Goal: Task Accomplishment & Management: Manage account settings

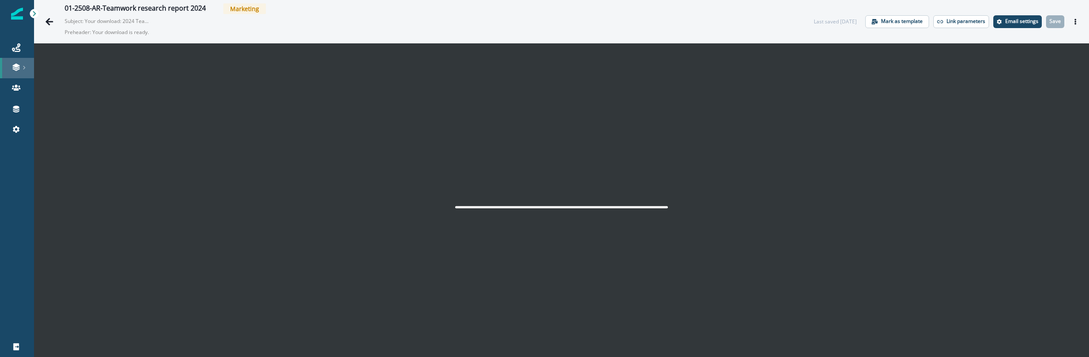
click at [23, 67] on icon at bounding box center [24, 68] width 4 height 4
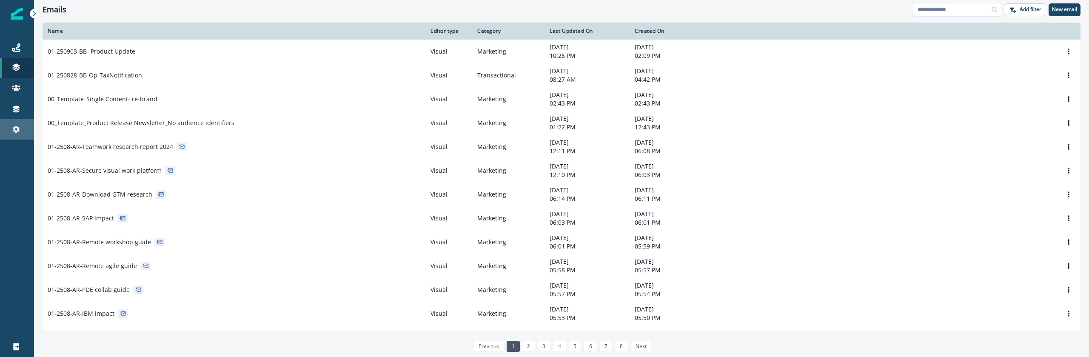
click at [20, 132] on icon at bounding box center [16, 129] width 9 height 9
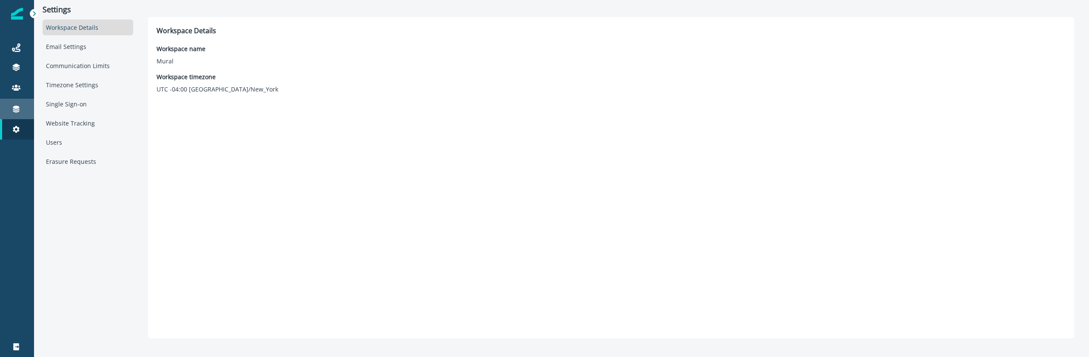
click at [20, 103] on link "Connections" at bounding box center [17, 109] width 34 height 20
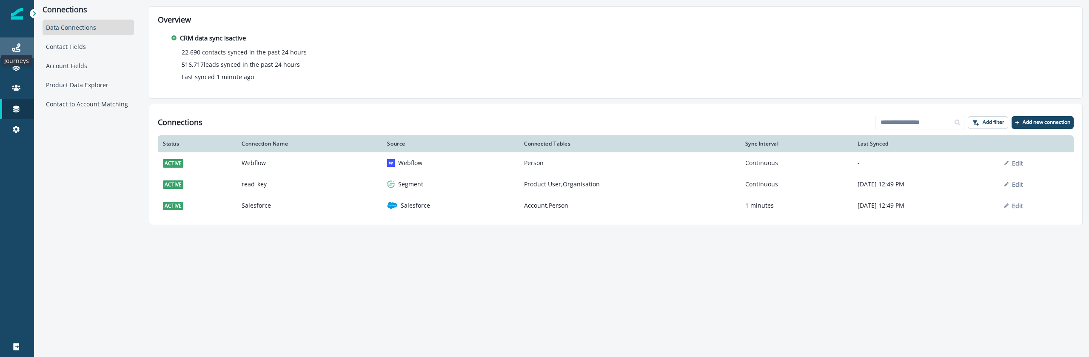
click at [12, 51] on icon at bounding box center [16, 47] width 9 height 9
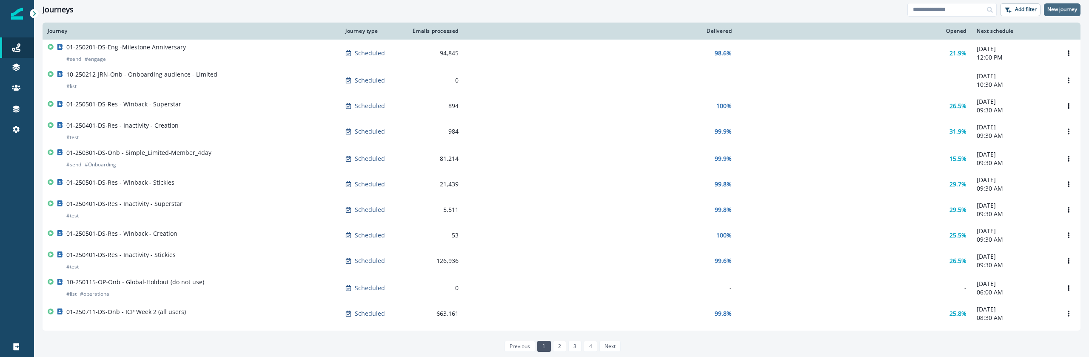
click at [1065, 9] on p "New journey" at bounding box center [1063, 9] width 30 height 6
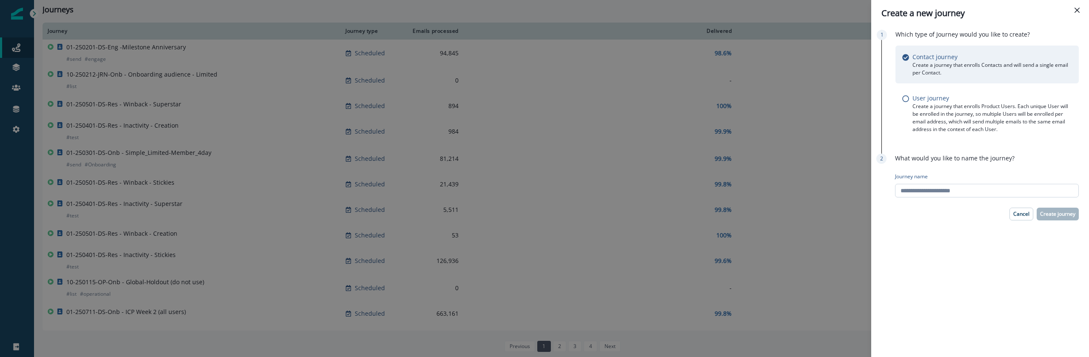
click at [987, 189] on input "Journey name" at bounding box center [987, 191] width 184 height 14
click at [987, 190] on input "Journey name" at bounding box center [987, 191] width 184 height 14
type input "**********"
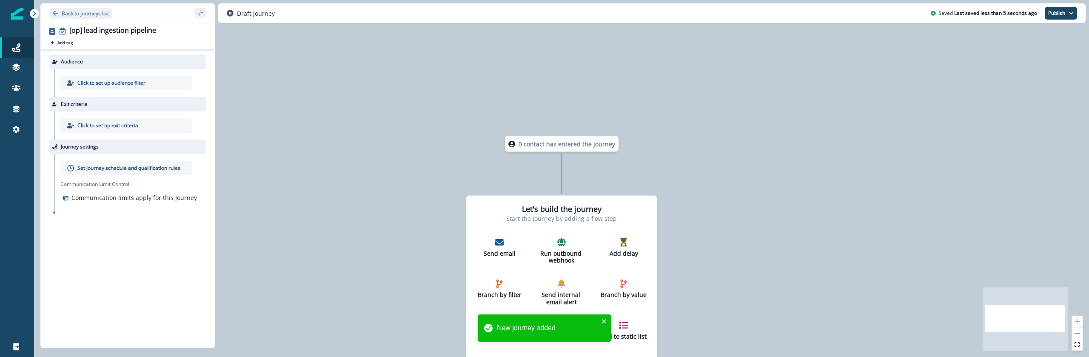
click at [143, 88] on div "Click to set up audience filter" at bounding box center [125, 83] width 131 height 14
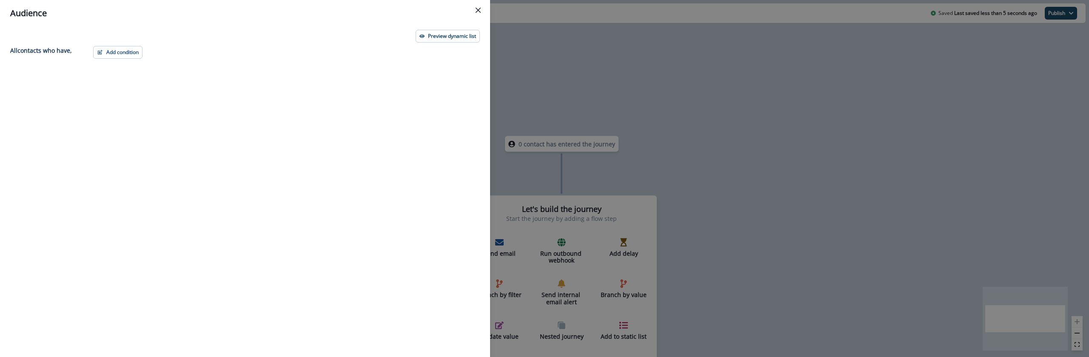
click at [362, 57] on div "Add condition Contact properties A person property Performed a product event Pe…" at bounding box center [284, 186] width 392 height 280
click at [481, 10] on button "Close" at bounding box center [478, 10] width 14 height 14
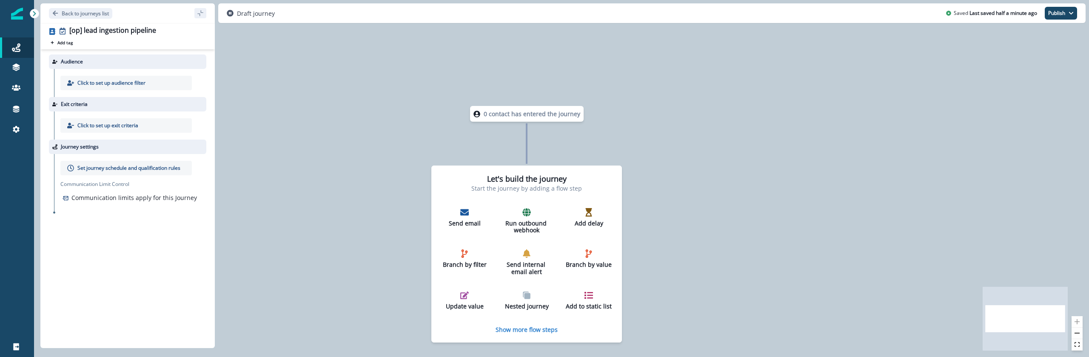
click at [515, 118] on p "0 contact has entered the journey" at bounding box center [532, 113] width 97 height 9
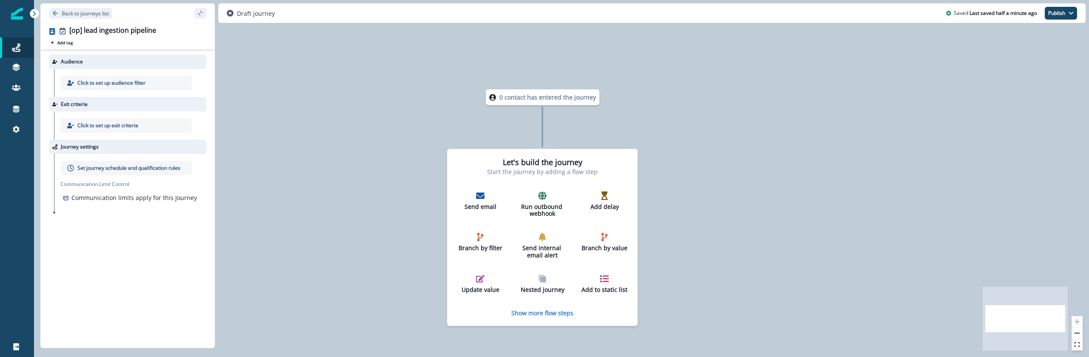
drag, startPoint x: 729, startPoint y: 167, endPoint x: 745, endPoint y: 150, distance: 22.9
click at [745, 150] on div "0 contact has entered the journey Let's build the journey Start the journey by …" at bounding box center [561, 178] width 1055 height 357
click at [59, 43] on p "Add tag" at bounding box center [64, 42] width 15 height 5
click at [61, 45] on p "Add tag" at bounding box center [64, 42] width 15 height 5
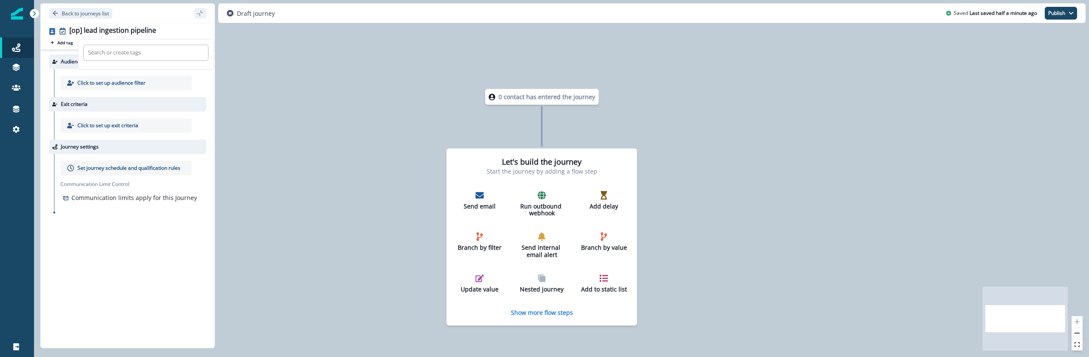
click at [117, 55] on div at bounding box center [146, 53] width 116 height 10
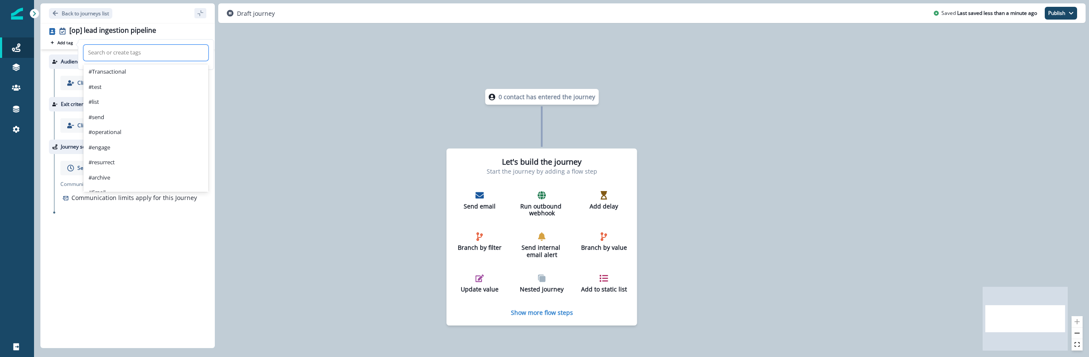
scroll to position [119, 0]
click at [123, 133] on div "#operational" at bounding box center [145, 135] width 125 height 15
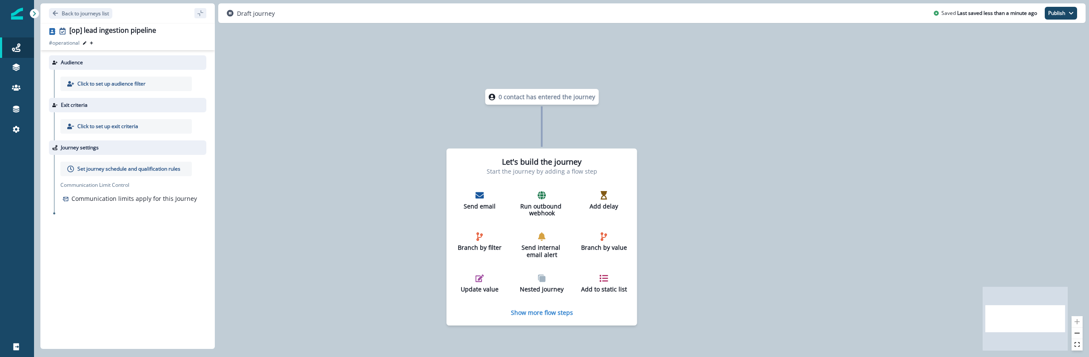
click at [116, 46] on div "# operational # operational Search or create tags" at bounding box center [127, 43] width 157 height 8
click at [141, 88] on div "Click to set up audience filter" at bounding box center [125, 84] width 131 height 14
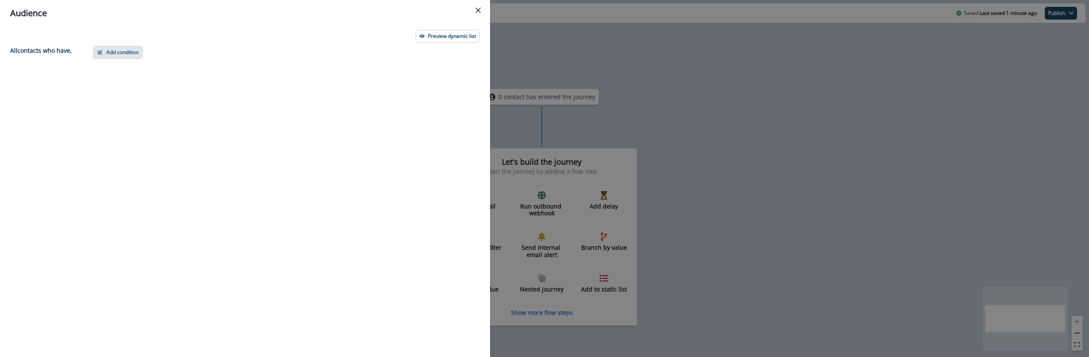
click at [117, 49] on button "Add condition" at bounding box center [117, 52] width 49 height 13
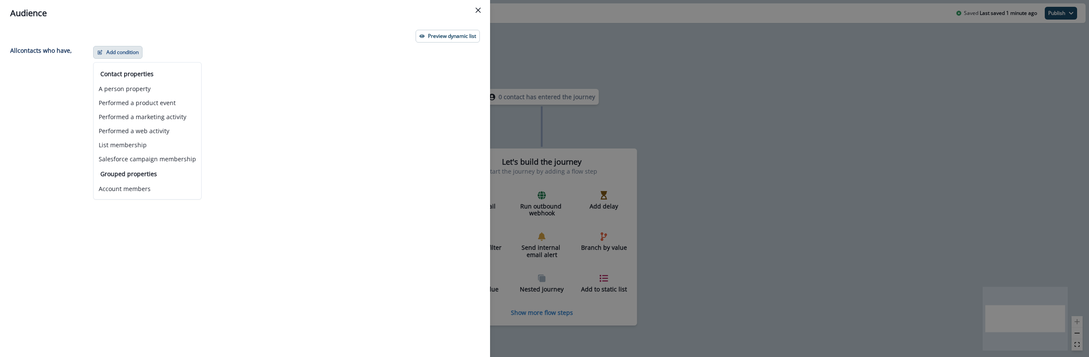
click at [294, 198] on div "Add condition Contact properties A person property Performed a product event Pe…" at bounding box center [284, 186] width 392 height 280
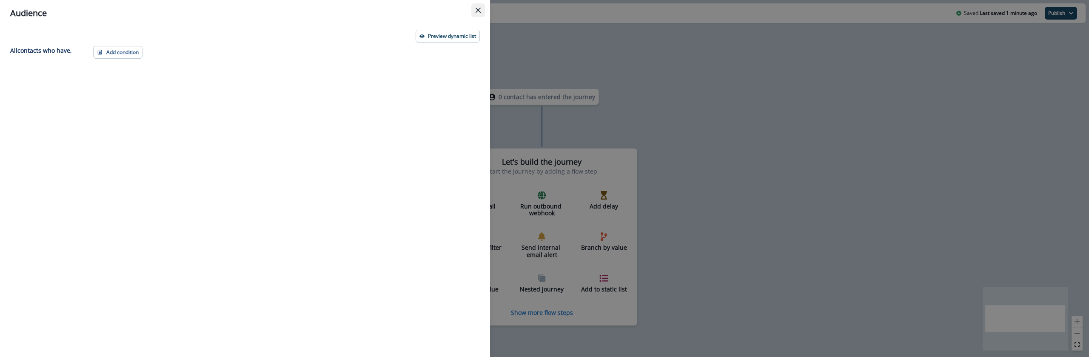
click at [476, 12] on icon "Close" at bounding box center [478, 10] width 5 height 5
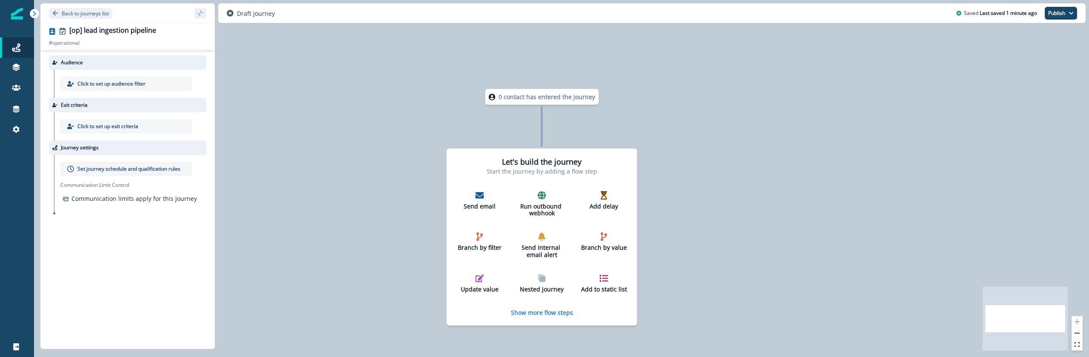
click at [110, 126] on p "Click to set up exit criteria" at bounding box center [107, 127] width 61 height 8
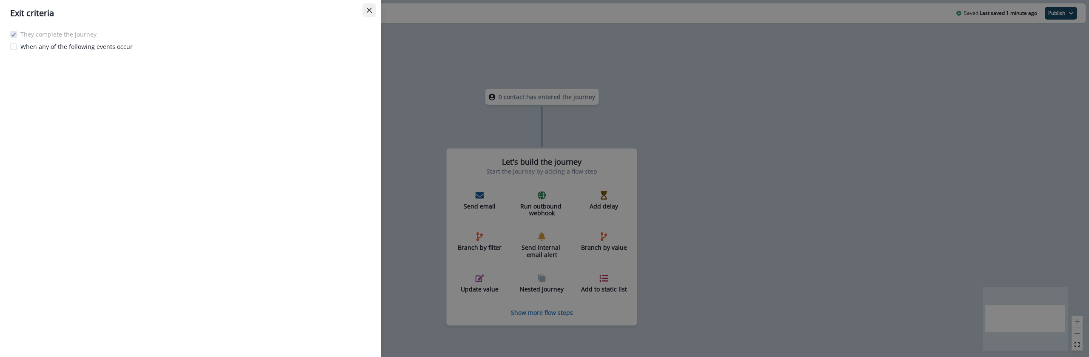
click at [368, 14] on button "Close" at bounding box center [370, 10] width 14 height 14
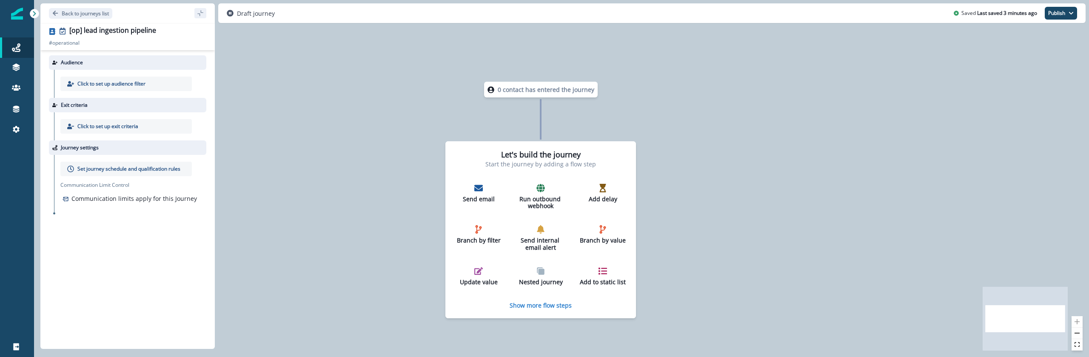
click at [102, 84] on p "Click to set up audience filter" at bounding box center [111, 84] width 68 height 8
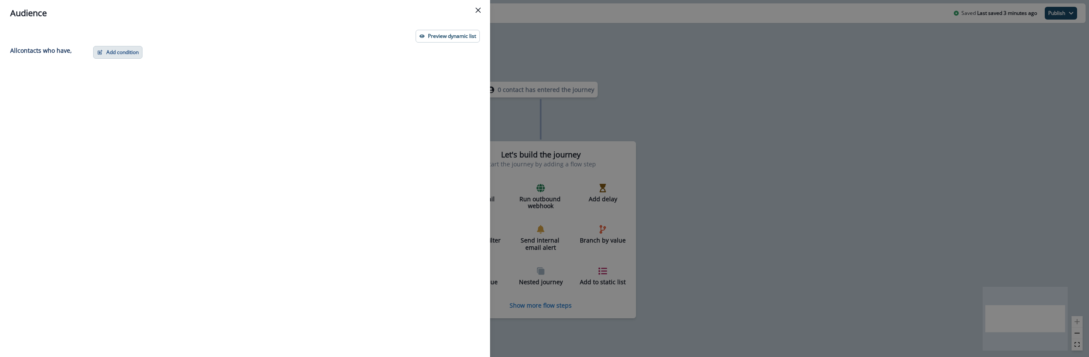
click at [115, 51] on button "Add condition" at bounding box center [117, 52] width 49 height 13
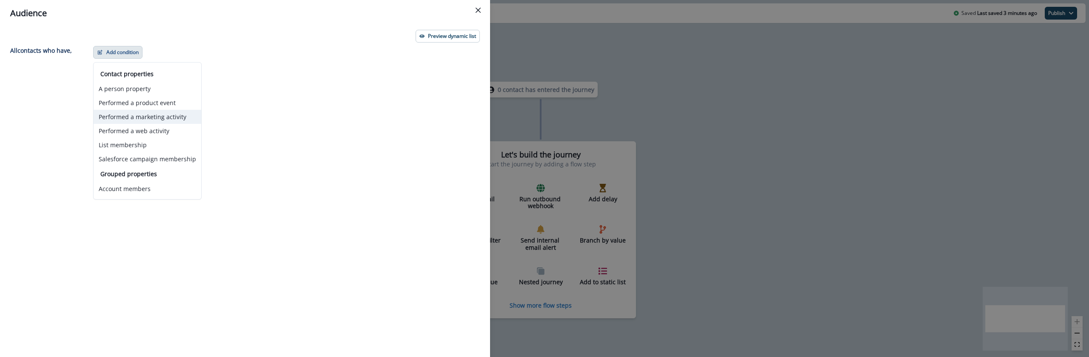
click at [171, 120] on button "Performed a marketing activity" at bounding box center [148, 117] width 108 height 14
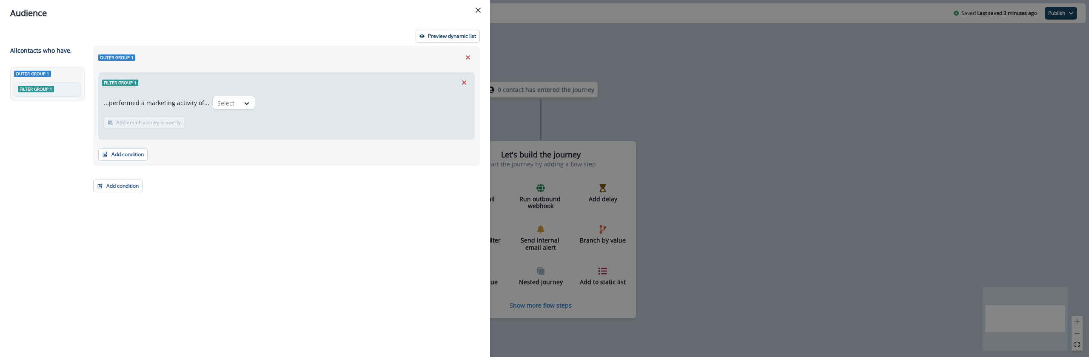
click at [235, 101] on div "Select" at bounding box center [226, 103] width 26 height 14
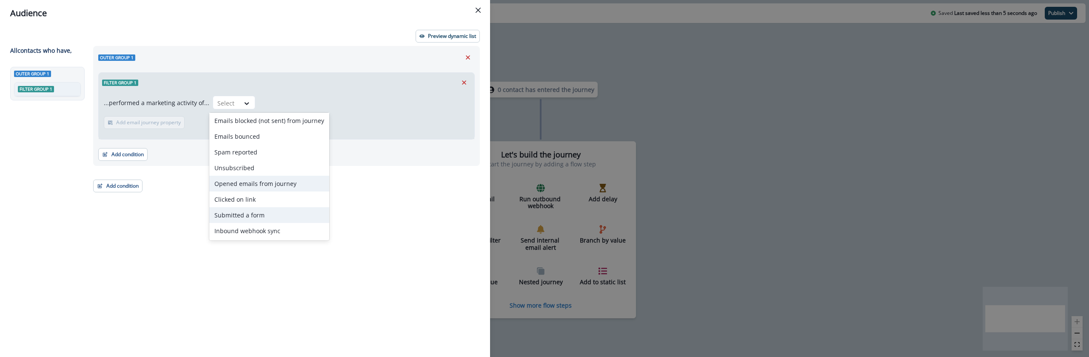
scroll to position [0, 0]
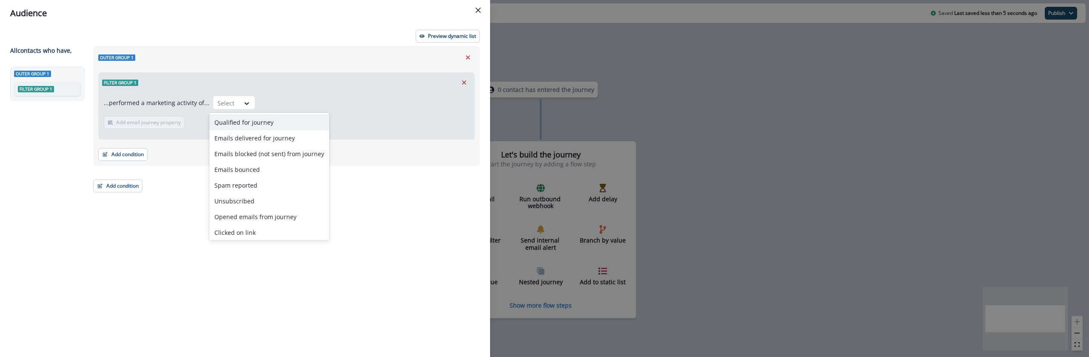
click at [363, 142] on div "Add condition Contact properties A person property Performed a product event Pe…" at bounding box center [286, 150] width 377 height 21
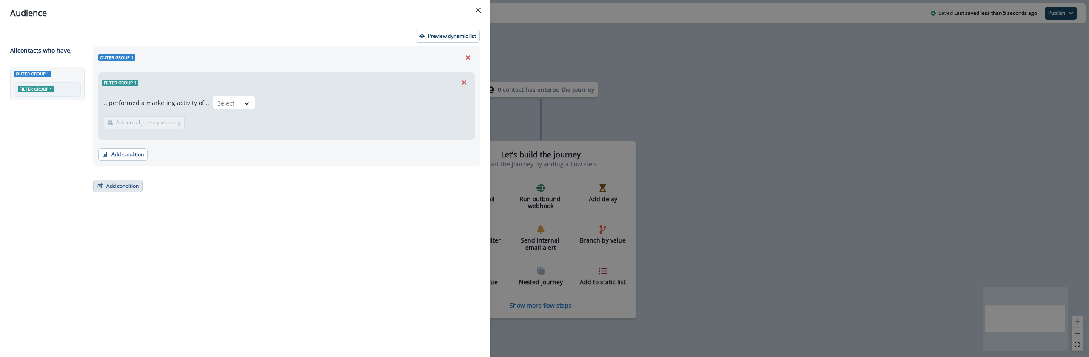
click at [119, 185] on button "Add condition" at bounding box center [117, 186] width 49 height 13
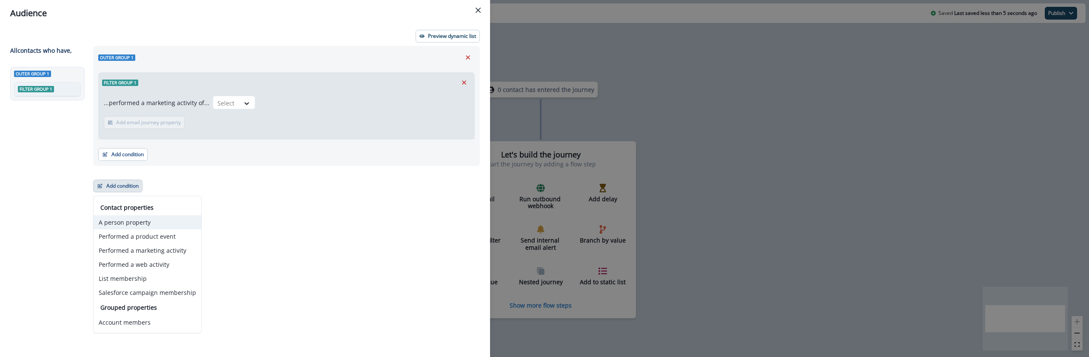
click at [161, 226] on button "A person property" at bounding box center [148, 222] width 108 height 14
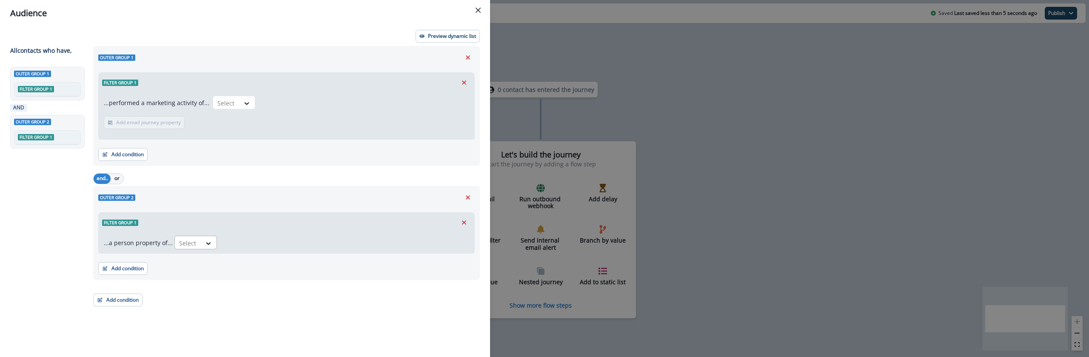
click at [194, 247] on div at bounding box center [188, 243] width 18 height 11
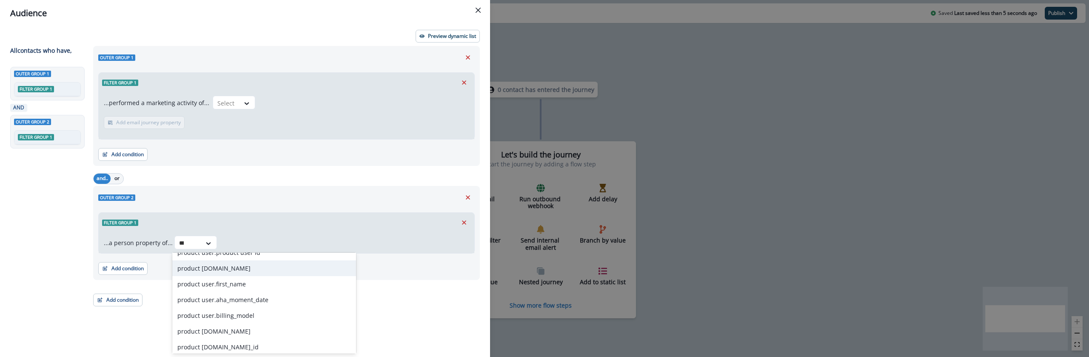
scroll to position [60, 0]
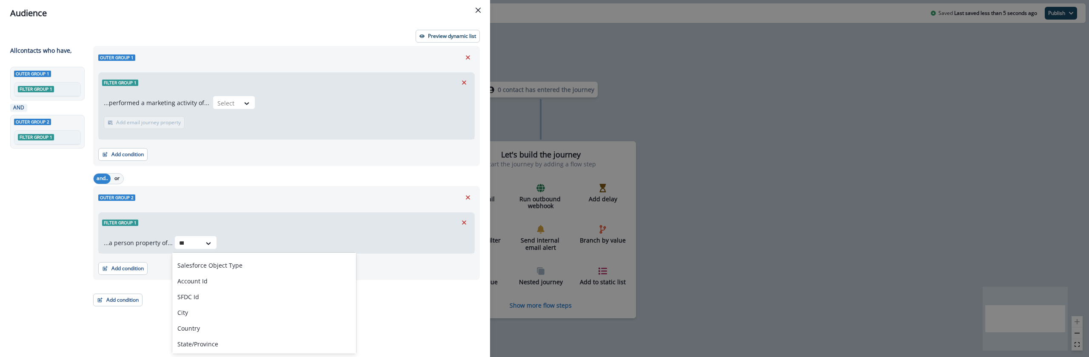
type input "****"
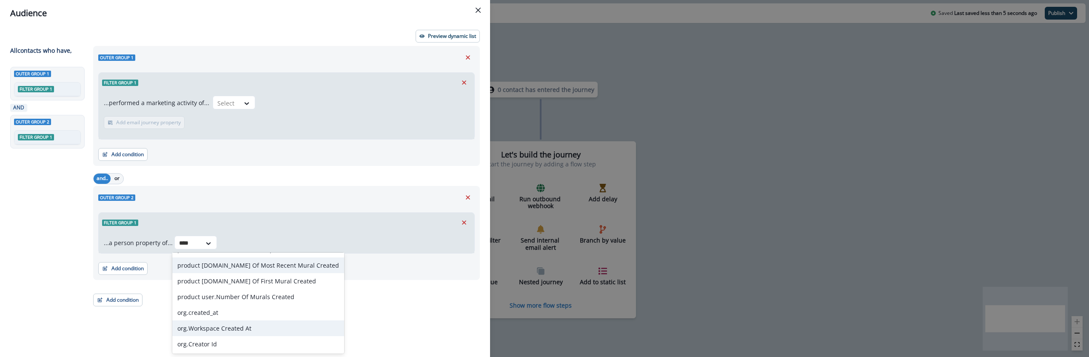
scroll to position [0, 0]
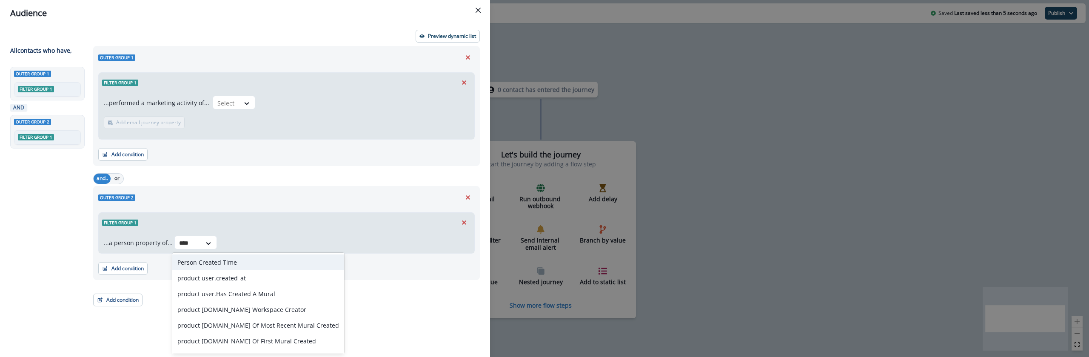
click at [260, 266] on div "Person Created Time" at bounding box center [258, 262] width 172 height 16
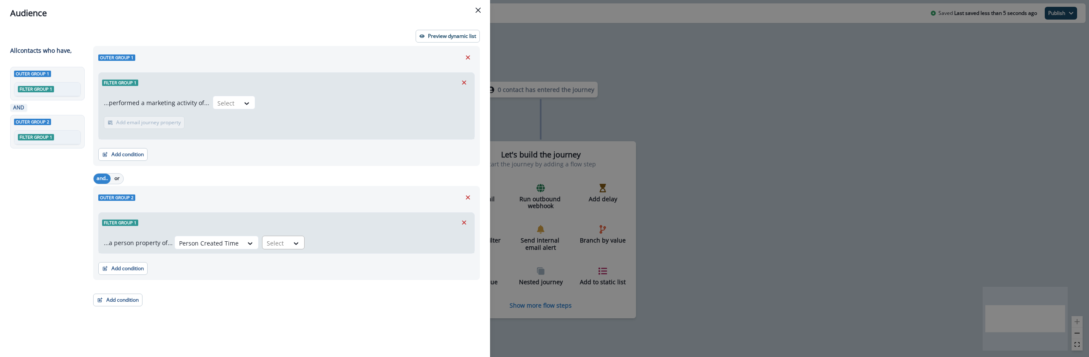
click at [279, 245] on div at bounding box center [276, 243] width 18 height 11
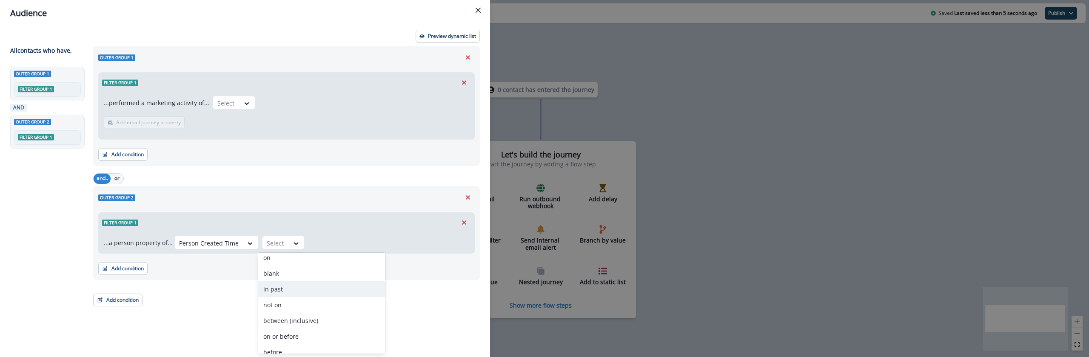
scroll to position [91, 0]
click at [301, 282] on div "in past" at bounding box center [321, 281] width 127 height 16
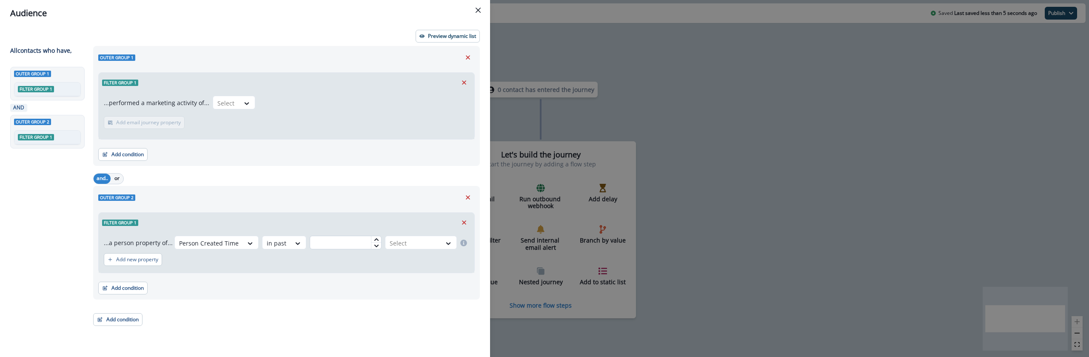
click at [338, 240] on input "text" at bounding box center [346, 243] width 72 height 14
type input "*"
click at [391, 243] on div at bounding box center [413, 243] width 47 height 11
click at [399, 260] on div "day(s)" at bounding box center [420, 262] width 74 height 16
click at [348, 300] on div "Outer group 1 Filter group 1 ...performed a marketing activity of... Select Add…" at bounding box center [284, 186] width 392 height 280
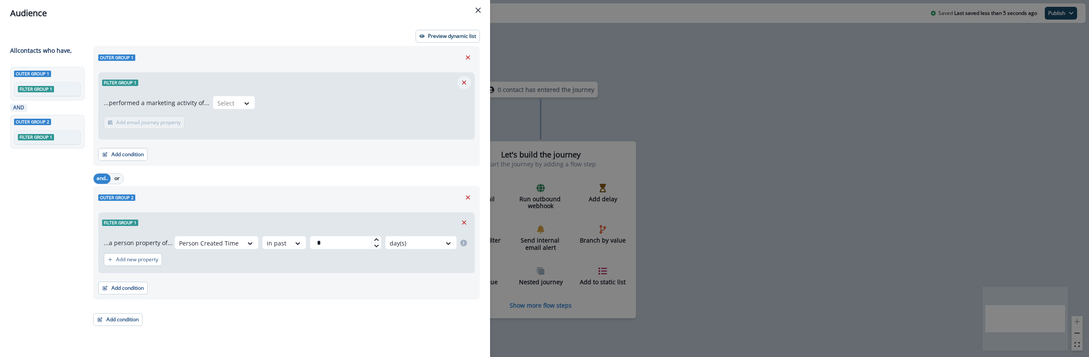
click at [465, 82] on icon "Remove" at bounding box center [464, 82] width 4 height 4
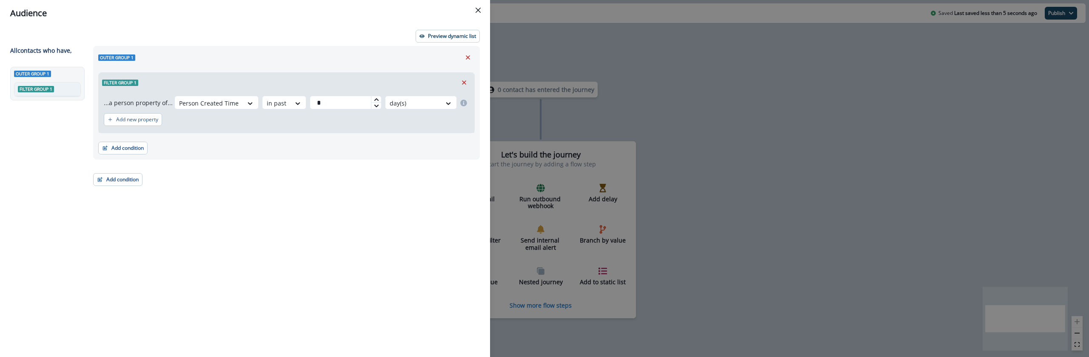
click at [227, 305] on div "Outer group 1 Filter group 1 ...a person property of... Person Created Time in …" at bounding box center [284, 186] width 392 height 280
click at [182, 146] on div "Add condition Contact properties A person property Performed a product event Pe…" at bounding box center [286, 143] width 377 height 21
click at [465, 57] on icon "Remove" at bounding box center [468, 58] width 8 height 8
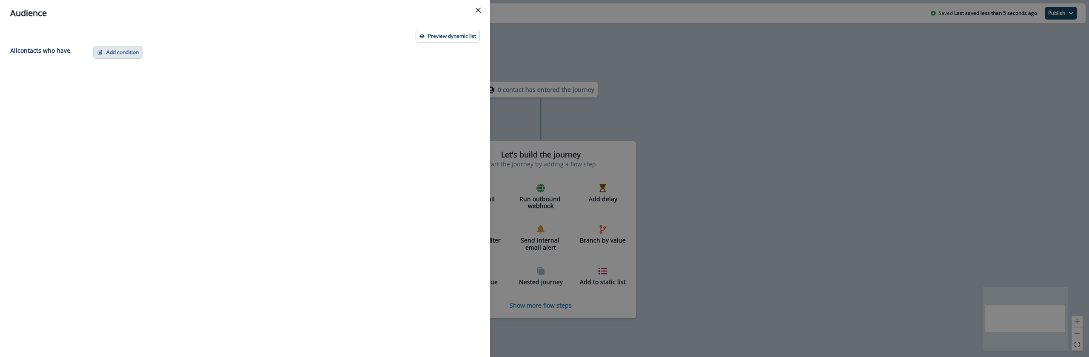
click at [129, 57] on button "Add condition" at bounding box center [117, 52] width 49 height 13
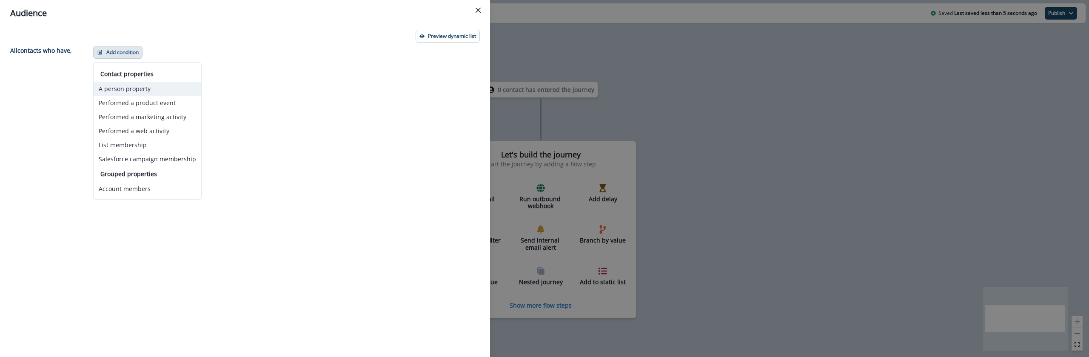
click at [135, 89] on button "A person property" at bounding box center [148, 89] width 108 height 14
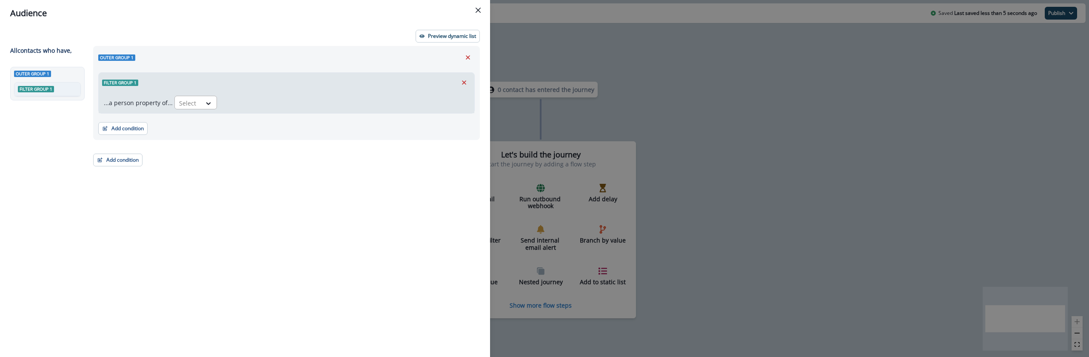
click at [187, 98] on div at bounding box center [188, 103] width 18 height 11
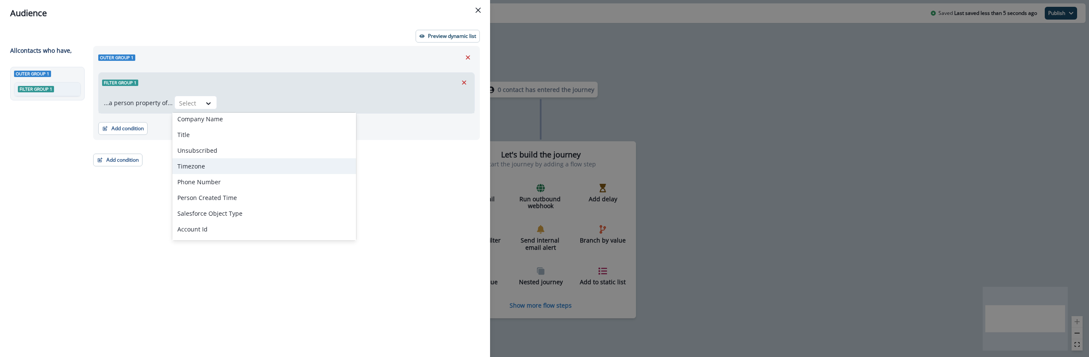
scroll to position [98, 0]
click at [220, 188] on div "Phone Number" at bounding box center [264, 182] width 184 height 16
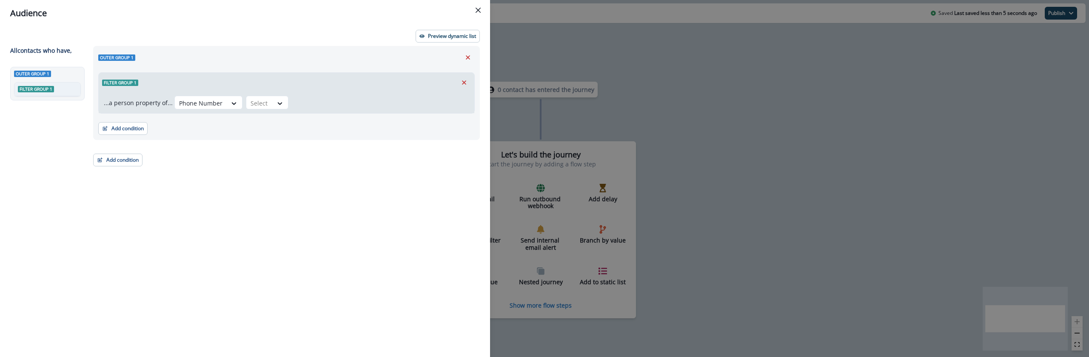
click at [207, 92] on div "...a person property of... option Phone Number, selected. Phone Number Select" at bounding box center [287, 102] width 376 height 21
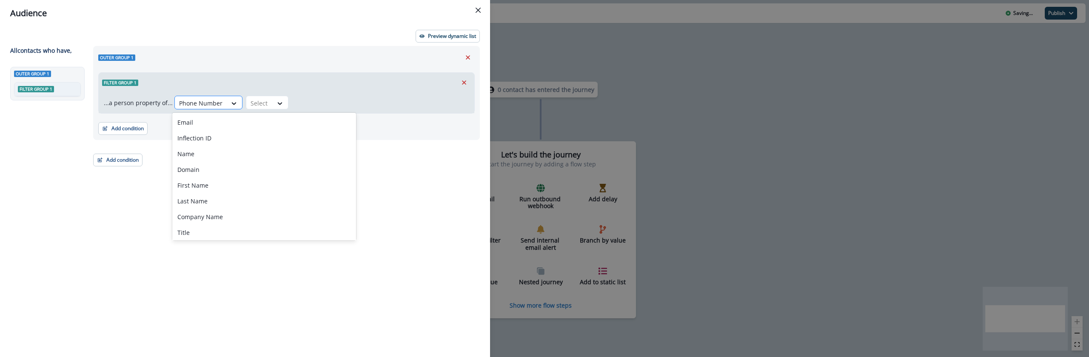
click at [207, 100] on div at bounding box center [200, 103] width 43 height 11
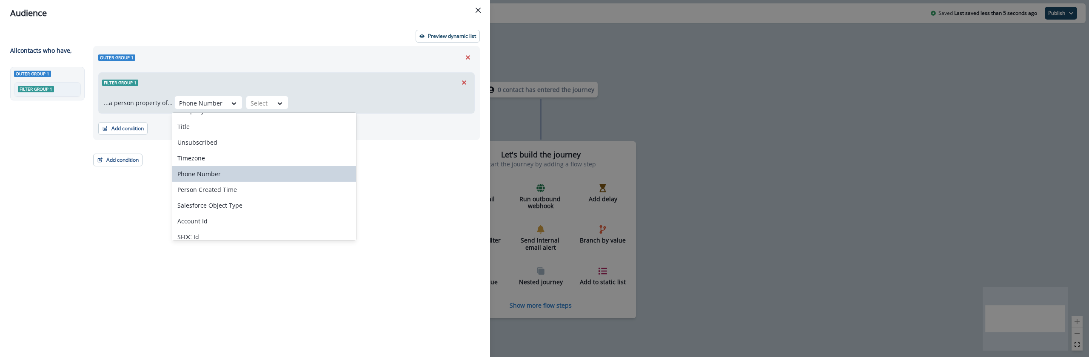
scroll to position [114, 0]
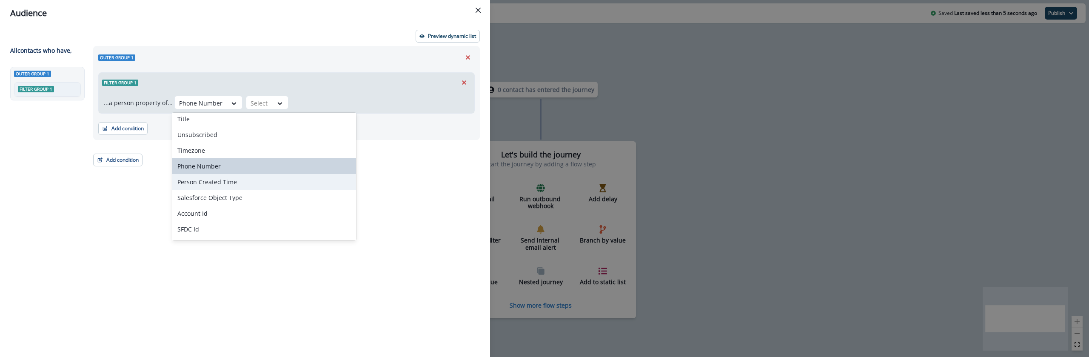
click at [224, 186] on div "Person Created Time" at bounding box center [264, 182] width 184 height 16
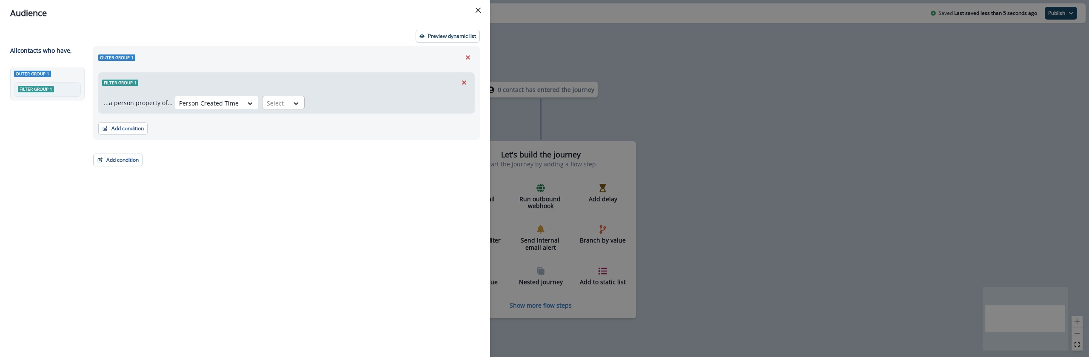
click at [276, 103] on div at bounding box center [276, 103] width 18 height 11
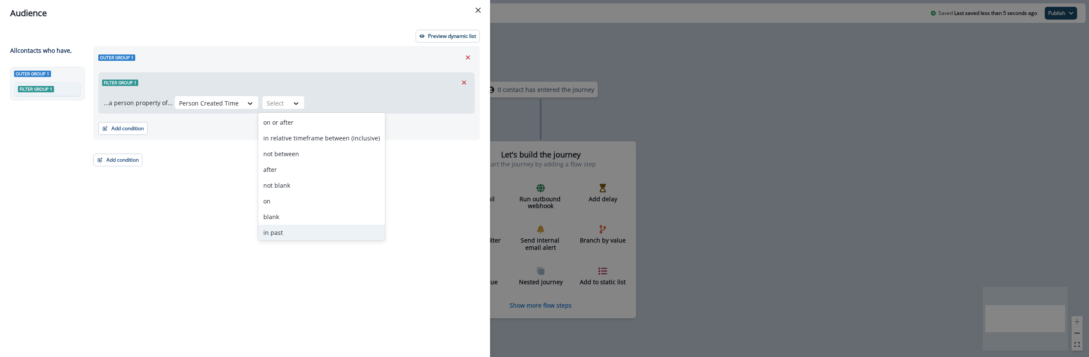
click at [287, 233] on div "in past" at bounding box center [321, 233] width 127 height 16
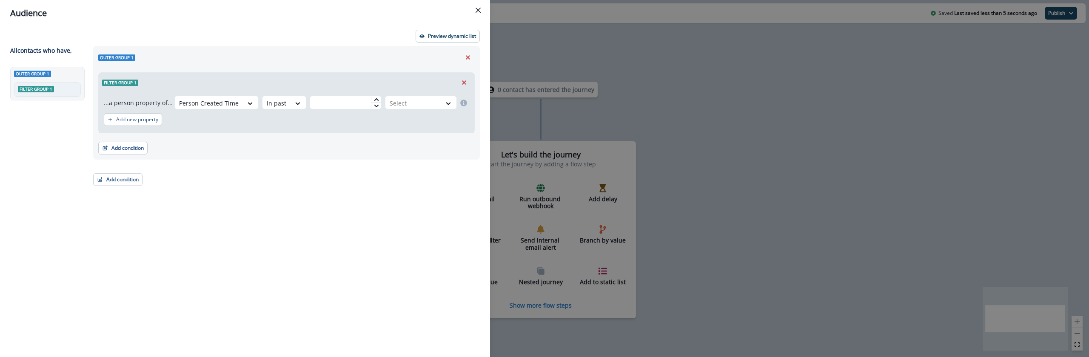
click at [328, 113] on div "Add new property" at bounding box center [286, 120] width 365 height 20
click at [334, 106] on input "text" at bounding box center [346, 103] width 72 height 14
type input "*"
click at [414, 102] on div at bounding box center [413, 103] width 47 height 11
click at [412, 125] on div "day(s)" at bounding box center [420, 122] width 74 height 16
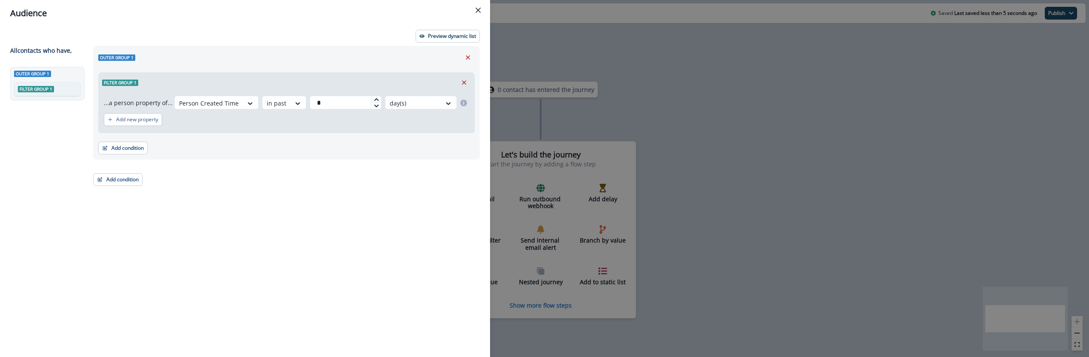
click at [310, 217] on div "Outer group 1 Filter group 1 ...a person property of... Person Created Time in …" at bounding box center [284, 186] width 392 height 280
click at [369, 247] on div "Outer group 1 Filter group 1 ...a person property of... Person Created Time in …" at bounding box center [284, 186] width 392 height 280
click at [645, 56] on div "Audience Preview dynamic list All contact s who have, Outer group 1 Filter grou…" at bounding box center [544, 178] width 1089 height 357
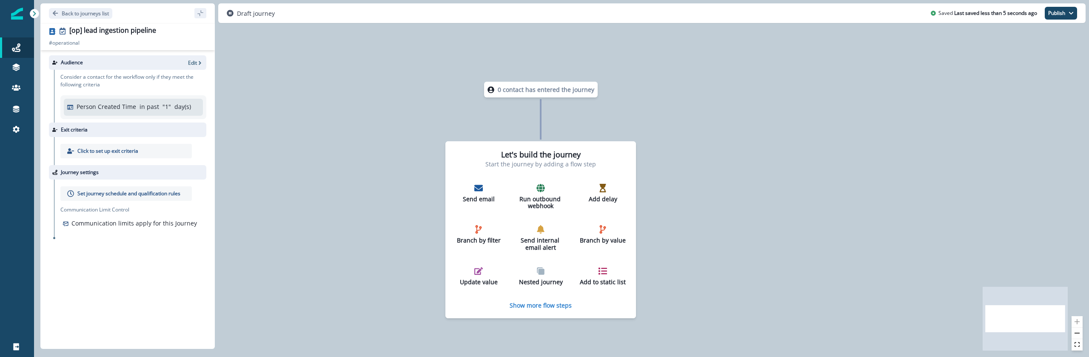
click at [100, 151] on p "Click to set up exit criteria" at bounding box center [107, 151] width 61 height 8
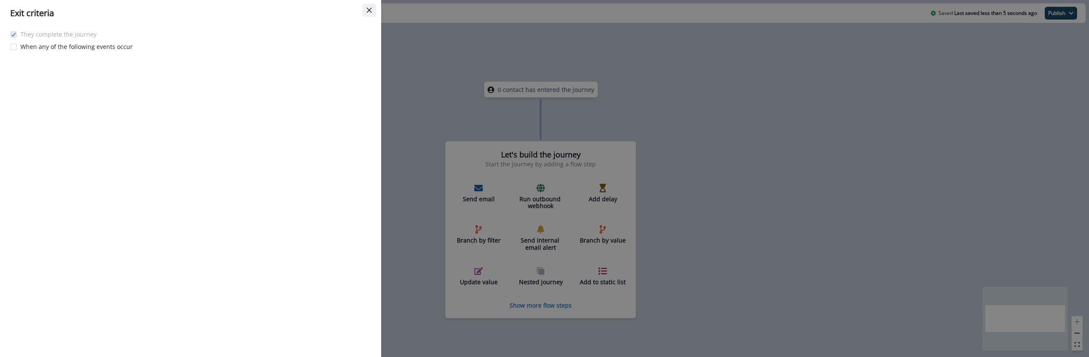
click at [370, 12] on icon "Close" at bounding box center [369, 10] width 5 height 5
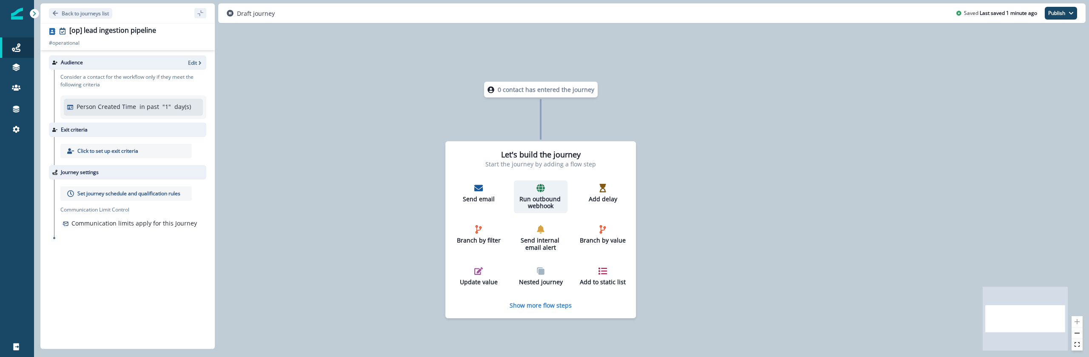
click at [544, 193] on div "Run outbound webhook" at bounding box center [540, 197] width 47 height 26
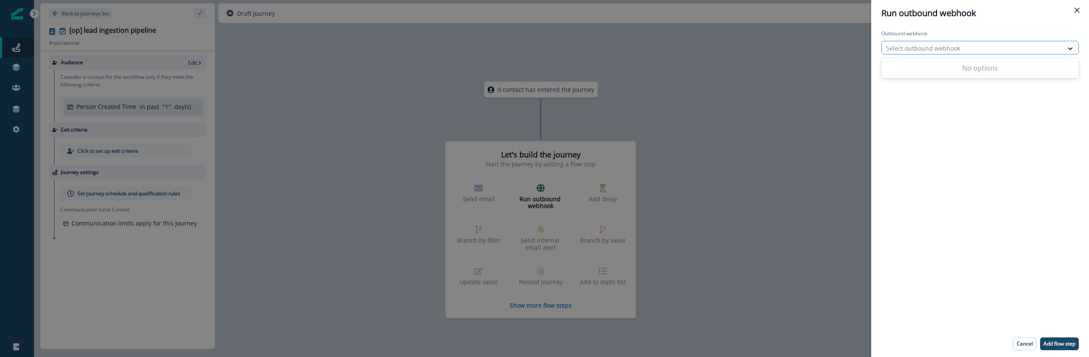
click at [960, 42] on div "Select outbound webhook" at bounding box center [972, 48] width 181 height 14
click at [828, 170] on div "Run outbound webhook Outbound webhook Select outbound webhook Cancel Add flow s…" at bounding box center [544, 178] width 1089 height 357
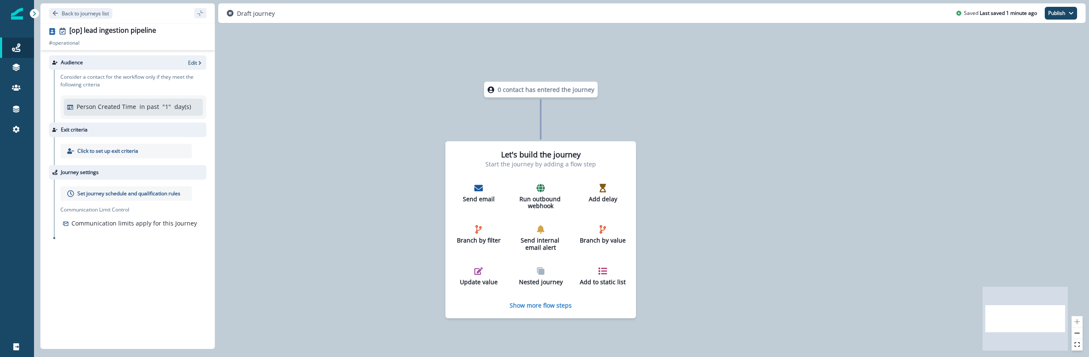
click at [519, 298] on div "Let's build the journey Start the journey by adding a flow step Send email Run …" at bounding box center [540, 229] width 191 height 177
click at [521, 303] on p "Show more flow steps" at bounding box center [541, 305] width 62 height 8
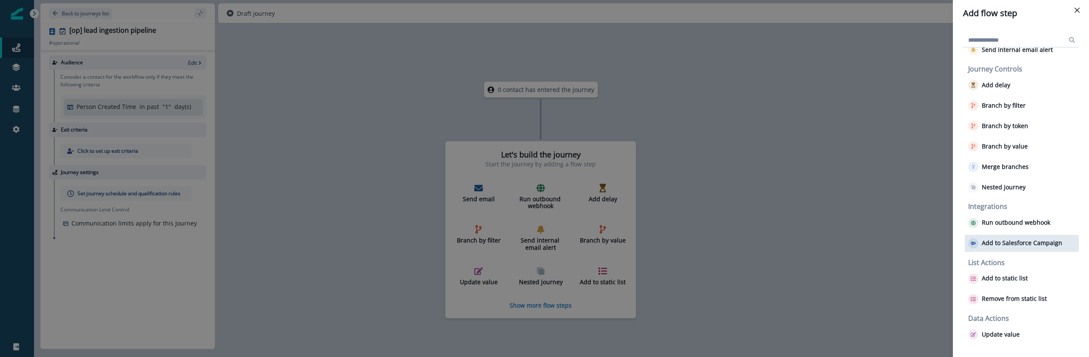
scroll to position [0, 0]
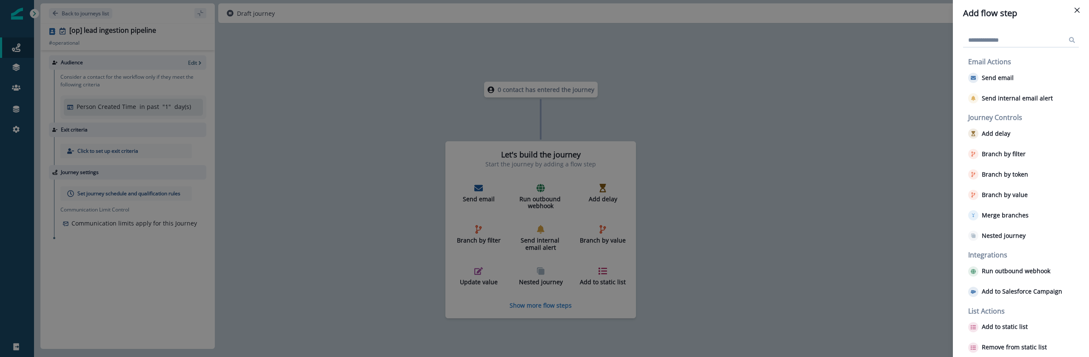
click at [847, 232] on div "Add flow step Email Actions Send email Send internal email alert Journey Contro…" at bounding box center [544, 178] width 1089 height 357
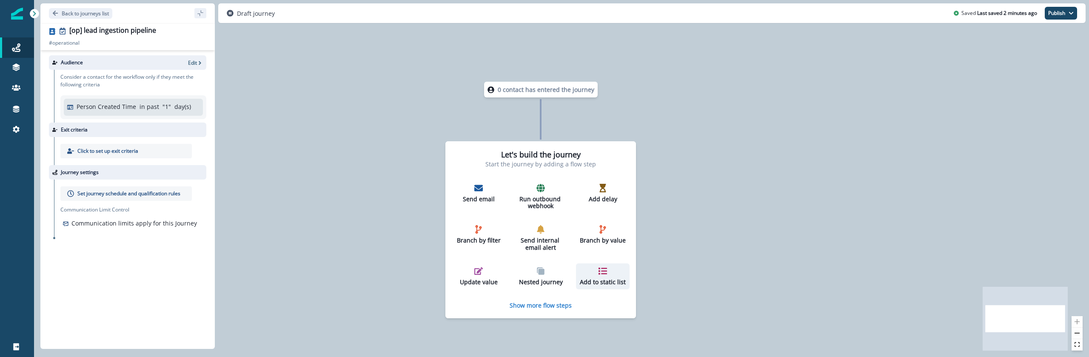
click at [599, 274] on icon "button" at bounding box center [603, 271] width 9 height 7
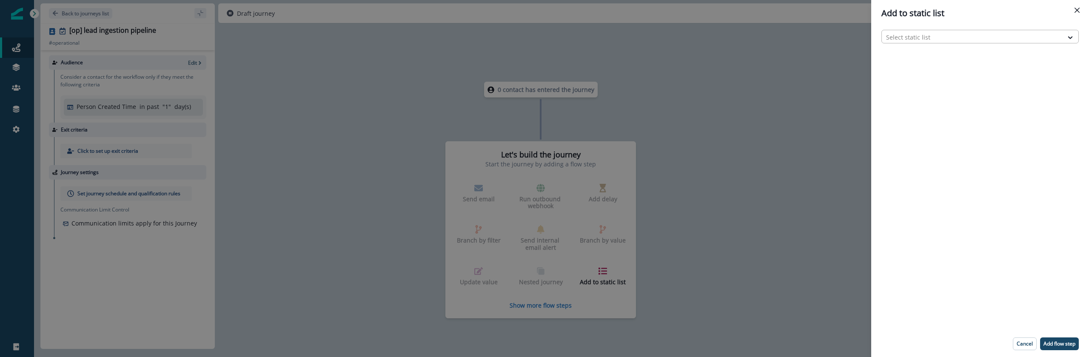
click at [927, 34] on div at bounding box center [972, 37] width 173 height 11
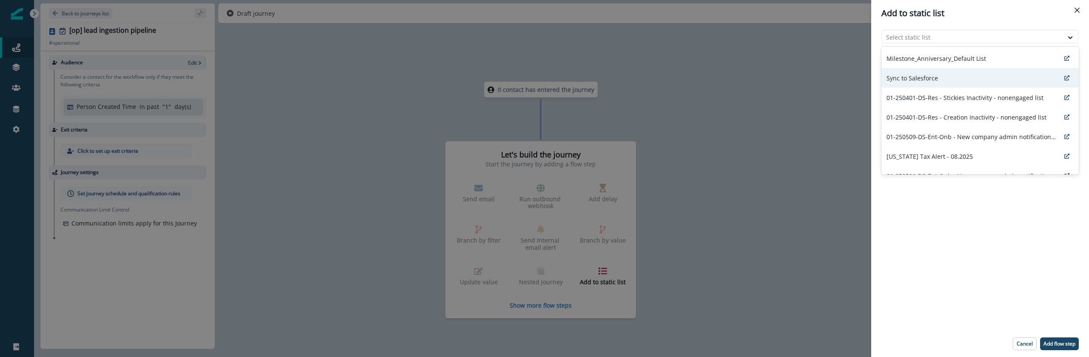
click at [924, 75] on p "Sync to Salesforce" at bounding box center [912, 78] width 51 height 9
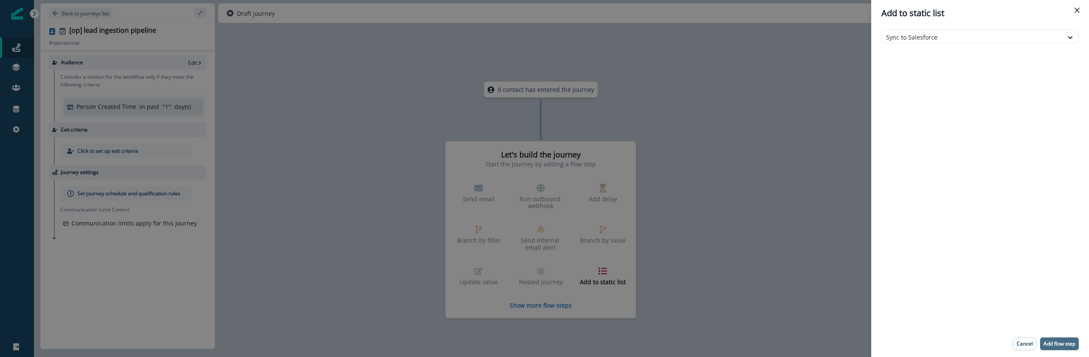
click at [1063, 341] on p "Add flow step" at bounding box center [1060, 344] width 32 height 6
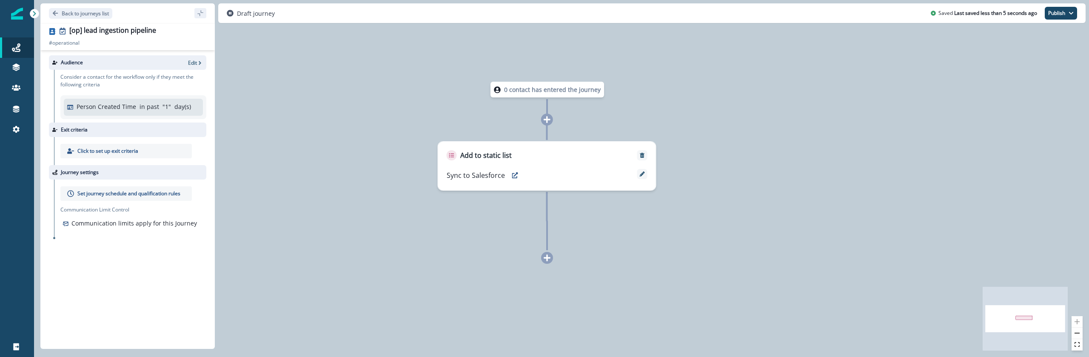
click at [709, 257] on div "0 contact has entered the journey Add to static list Sync to Salesforce" at bounding box center [561, 178] width 1055 height 357
click at [730, 228] on div "0 contact has entered the journey Add to static list Sync to Salesforce" at bounding box center [561, 178] width 1055 height 357
click at [1053, 12] on button "Publish" at bounding box center [1061, 13] width 32 height 13
click at [1036, 34] on button "as active journey" at bounding box center [1029, 34] width 94 height 15
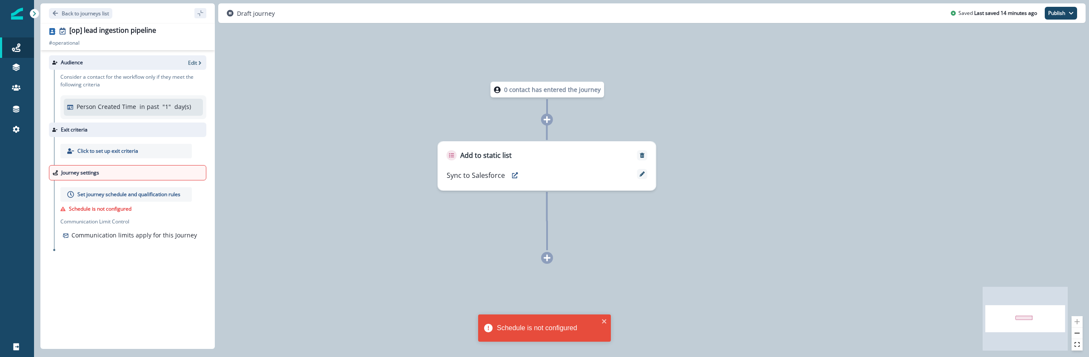
click at [148, 194] on p "Set journey schedule and qualification rules" at bounding box center [128, 195] width 103 height 8
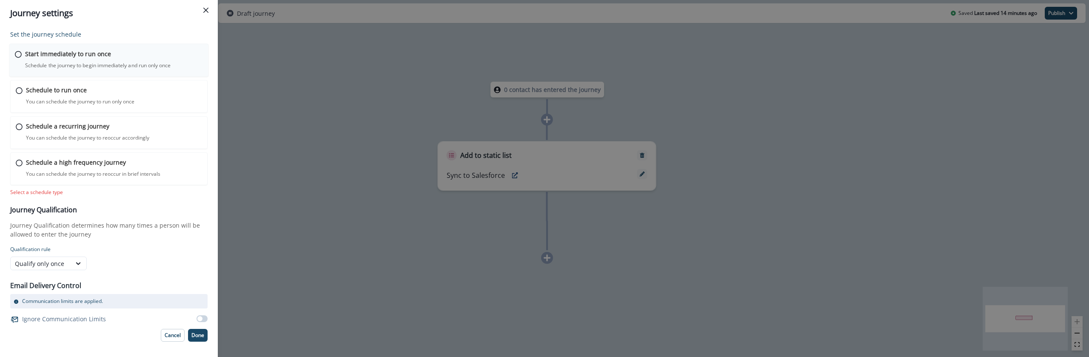
click at [108, 60] on div "Start immediately to run once Schedule the journey to begin immediately and run…" at bounding box center [114, 59] width 178 height 20
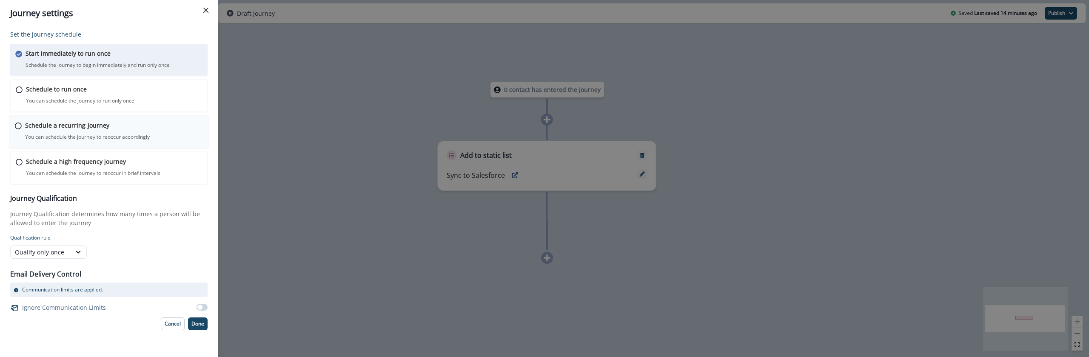
click at [119, 142] on div "Schedule a recurring journey You can schedule the journey to reoccur accordingl…" at bounding box center [109, 131] width 200 height 33
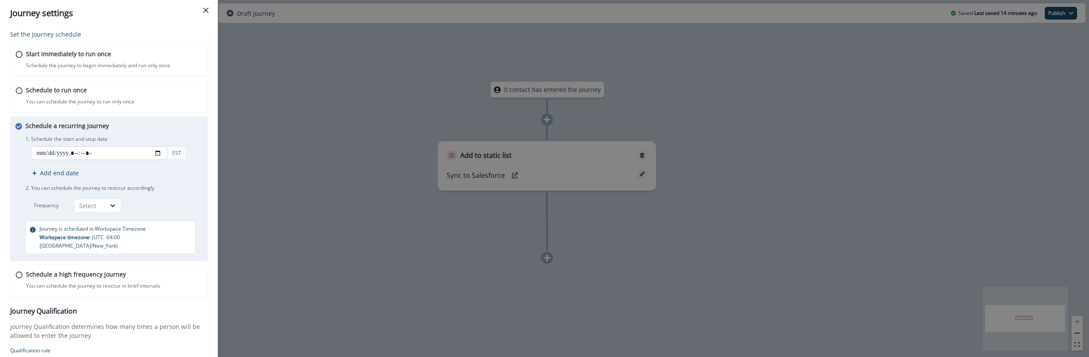
click at [160, 154] on input "datetime-local" at bounding box center [99, 153] width 137 height 14
type input "**********"
click at [163, 140] on p "1. Schedule the start and stop date" at bounding box center [115, 139] width 179 height 8
click at [125, 202] on div "Select" at bounding box center [109, 206] width 70 height 14
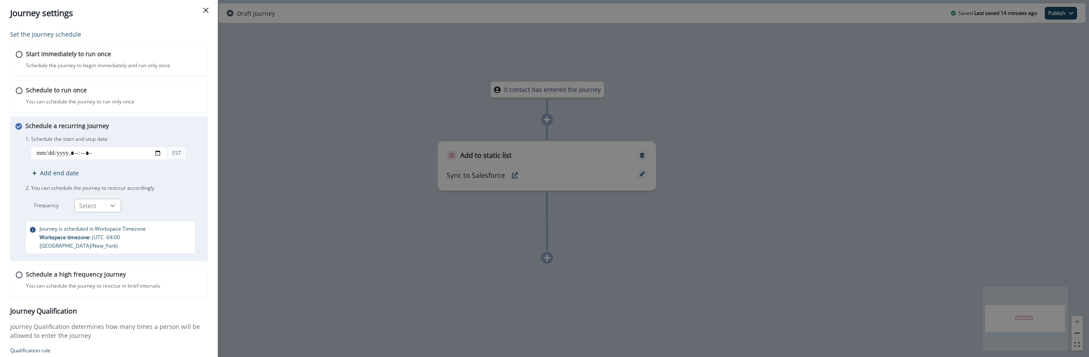
click at [115, 204] on icon at bounding box center [113, 205] width 8 height 9
click at [104, 225] on div "Day" at bounding box center [97, 225] width 47 height 16
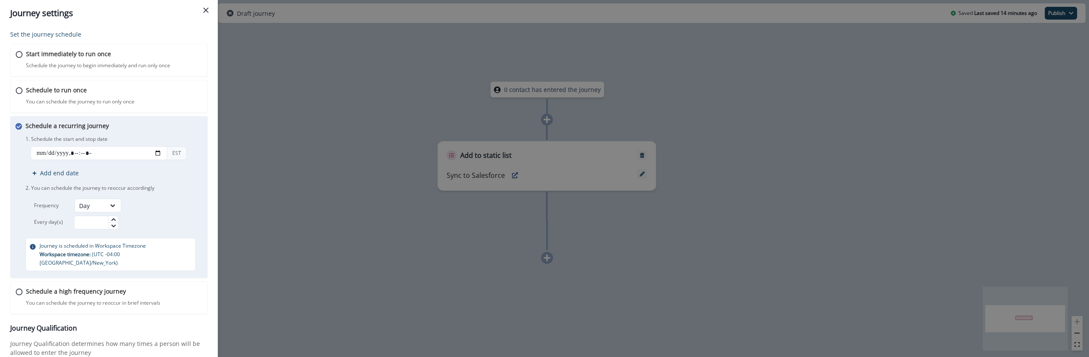
click at [149, 210] on div "Frequency option Day, selected. Day Every day(s)" at bounding box center [115, 214] width 179 height 31
type input "*"
click at [116, 217] on icon at bounding box center [113, 219] width 5 height 5
click at [169, 208] on div "Frequency Day Every day(s) *" at bounding box center [115, 214] width 179 height 31
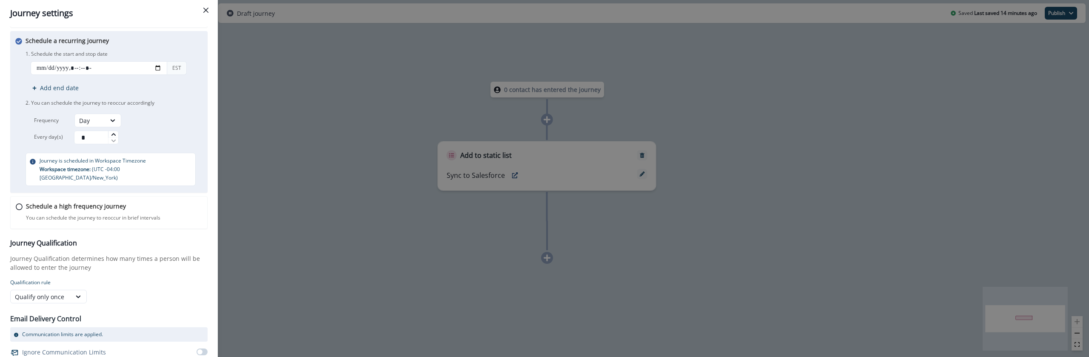
scroll to position [98, 0]
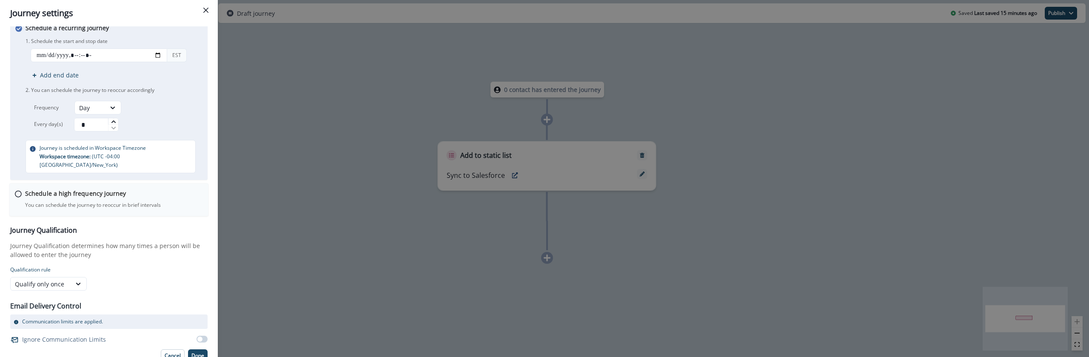
click at [144, 191] on div "Schedule a high frequency journey You can schedule the journey to reoccur in br…" at bounding box center [114, 199] width 178 height 20
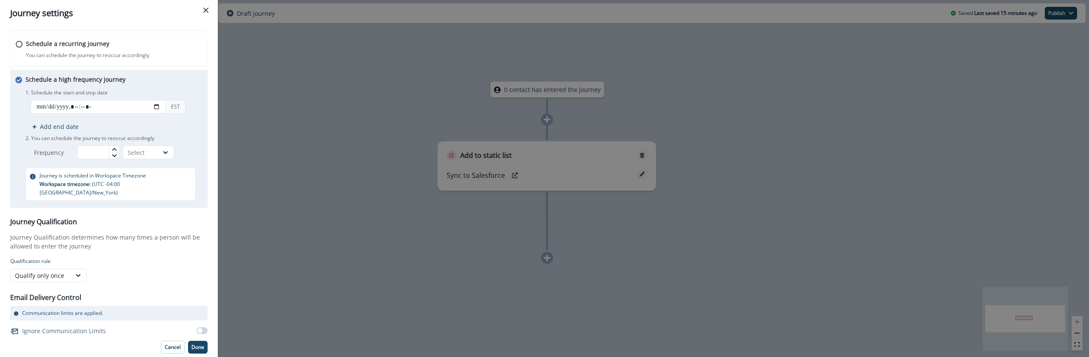
scroll to position [74, 0]
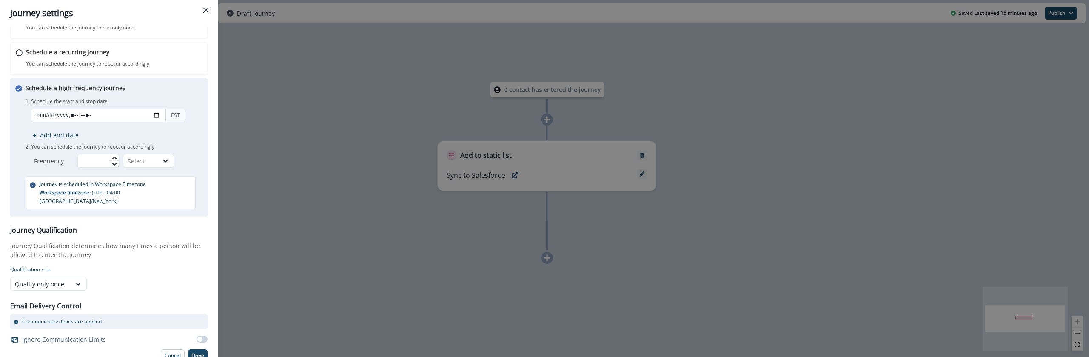
click at [159, 117] on input "datetime-local" at bounding box center [98, 115] width 135 height 14
type input "**********"
click at [142, 105] on p "1. Schedule the start and stop date" at bounding box center [114, 101] width 177 height 8
click at [114, 156] on icon at bounding box center [114, 157] width 5 height 5
click at [140, 157] on div "Select" at bounding box center [141, 161] width 26 height 9
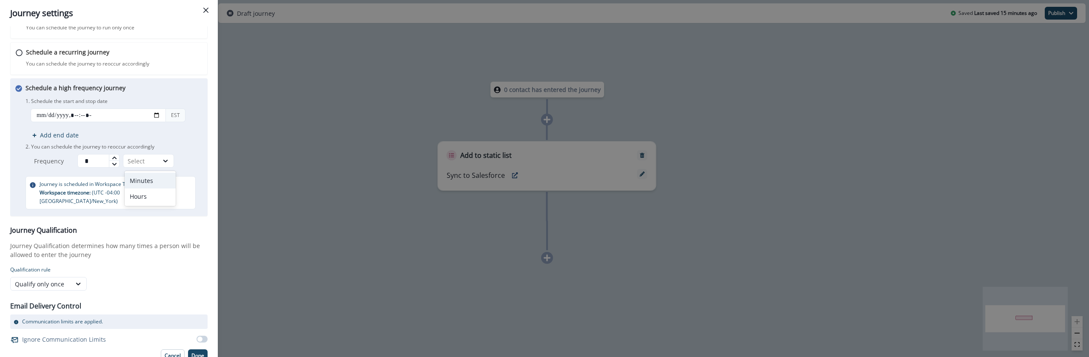
click at [151, 179] on div "Minutes" at bounding box center [150, 181] width 51 height 16
click at [82, 163] on input "*" at bounding box center [98, 161] width 42 height 14
click at [88, 161] on input "*" at bounding box center [98, 161] width 42 height 14
type input "**"
click at [171, 226] on h3 "Journey Qualification" at bounding box center [108, 230] width 197 height 8
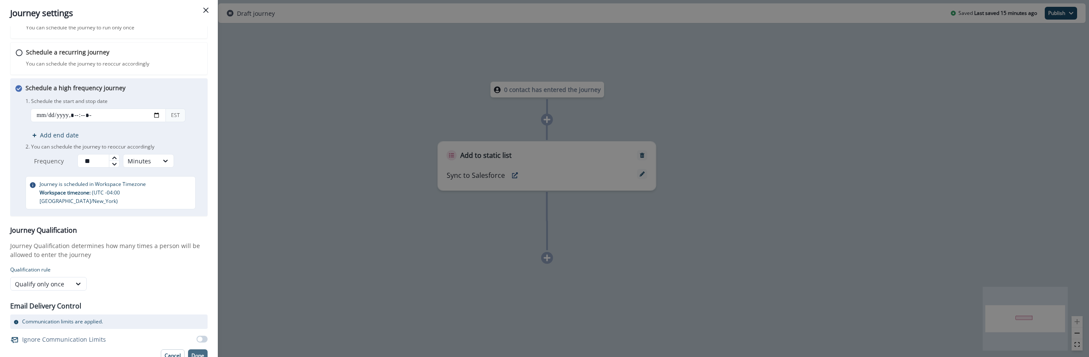
click at [197, 353] on p "Done" at bounding box center [197, 356] width 13 height 6
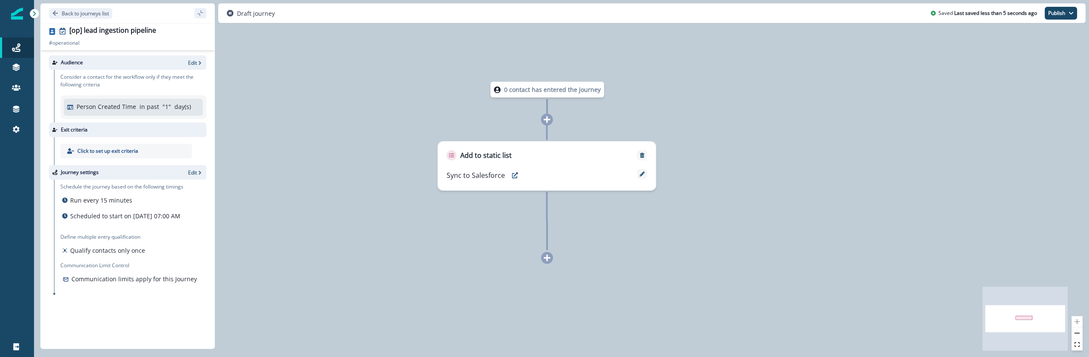
click at [163, 106] on p "" 1 "" at bounding box center [167, 106] width 9 height 9
click at [200, 63] on icon "button" at bounding box center [200, 63] width 3 height 4
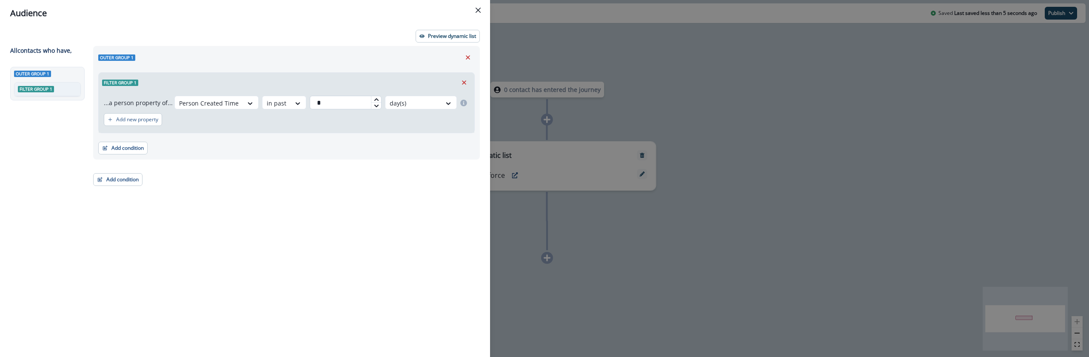
click at [344, 101] on input "*" at bounding box center [346, 103] width 72 height 14
click at [345, 100] on input "*" at bounding box center [346, 103] width 72 height 14
click at [345, 99] on input "*" at bounding box center [346, 103] width 72 height 14
click at [415, 104] on div at bounding box center [413, 103] width 47 height 11
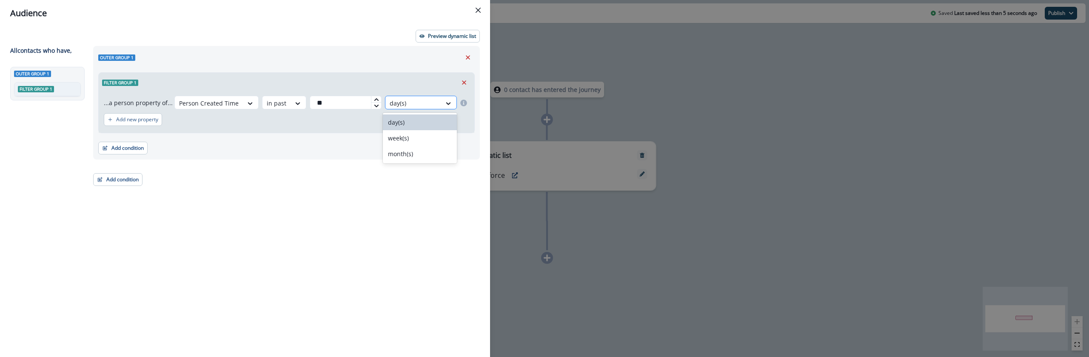
click at [415, 104] on div at bounding box center [413, 103] width 47 height 11
click at [362, 123] on div "Add new property" at bounding box center [286, 120] width 365 height 20
click at [336, 102] on input "**" at bounding box center [346, 103] width 72 height 14
click at [337, 101] on input "**" at bounding box center [346, 103] width 72 height 14
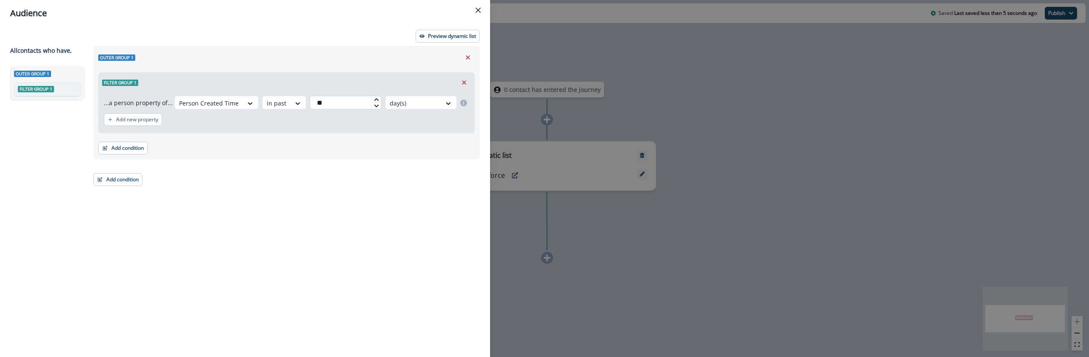
click at [337, 101] on input "**" at bounding box center [346, 103] width 72 height 14
type input "*"
click at [345, 218] on div "Outer group 1 Filter group 1 ...a person property of... Person Created Time in …" at bounding box center [284, 186] width 392 height 280
click at [243, 108] on div "in past" at bounding box center [209, 103] width 68 height 14
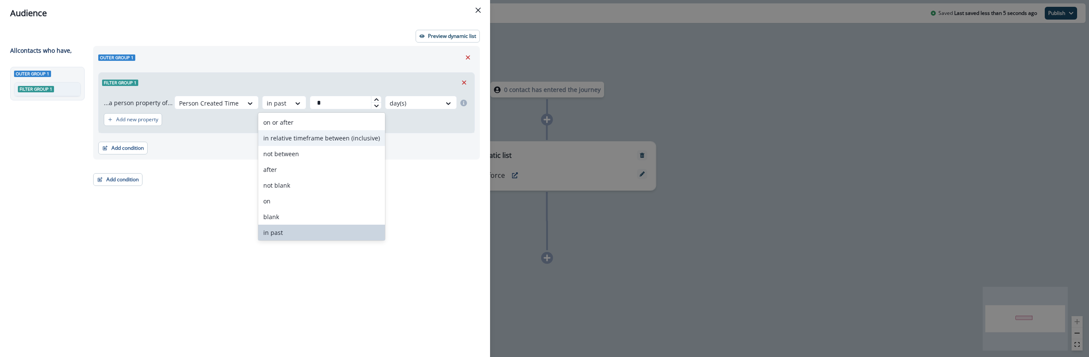
click at [354, 141] on div "in relative timeframe between (inclusive)" at bounding box center [321, 138] width 127 height 16
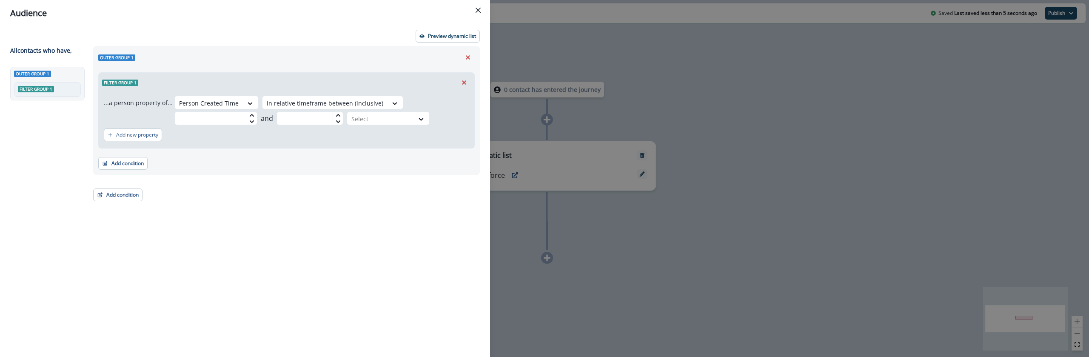
click at [347, 192] on div "Outer group 1 Filter group 1 ...a person property of... Person Created Time in …" at bounding box center [284, 186] width 392 height 280
click at [377, 125] on div "Select" at bounding box center [380, 119] width 67 height 14
click at [260, 186] on div "Outer group 1 Filter group 1 ...a person property of... Person Created Time in …" at bounding box center [284, 186] width 392 height 280
click at [227, 111] on div "Person Created Time in relative timeframe between (inclusive) and Select" at bounding box center [321, 110] width 295 height 29
click at [224, 117] on input "text" at bounding box center [215, 118] width 83 height 14
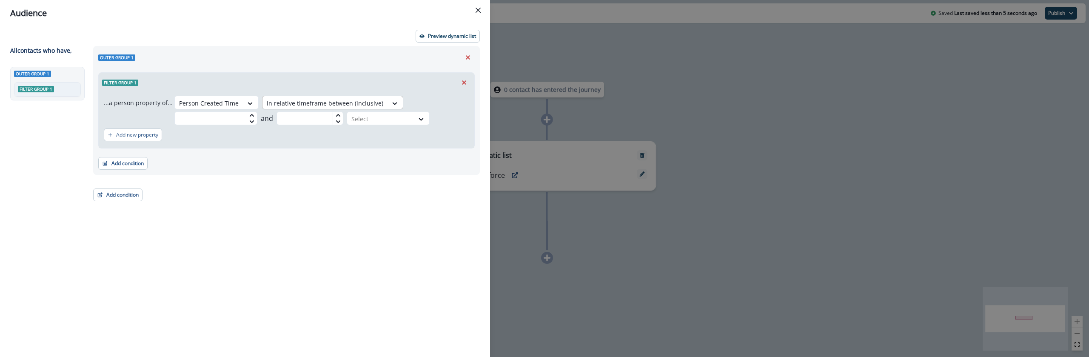
click at [243, 96] on div "in relative timeframe between (inclusive)" at bounding box center [209, 103] width 68 height 14
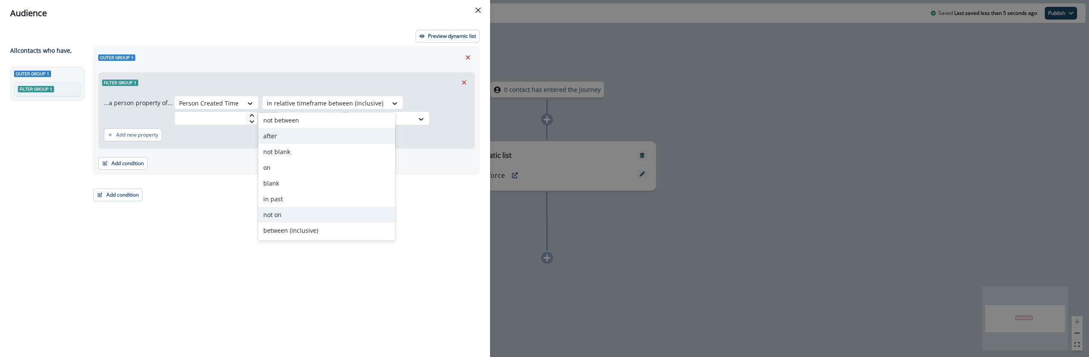
scroll to position [23, 0]
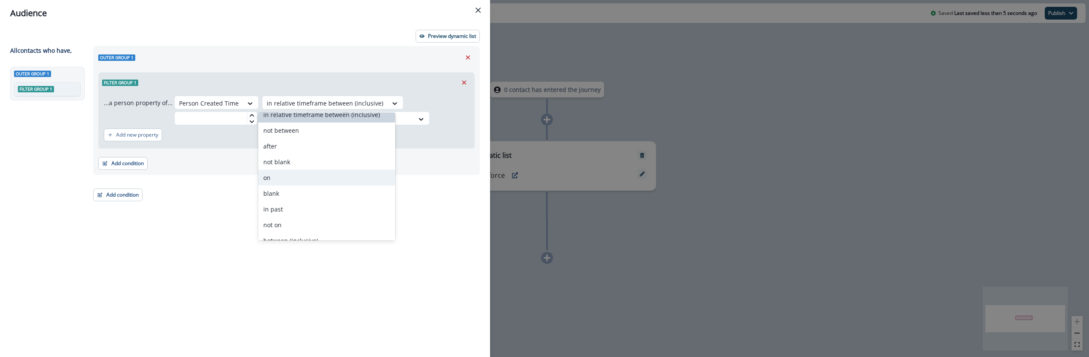
click at [315, 182] on div "on" at bounding box center [326, 178] width 137 height 16
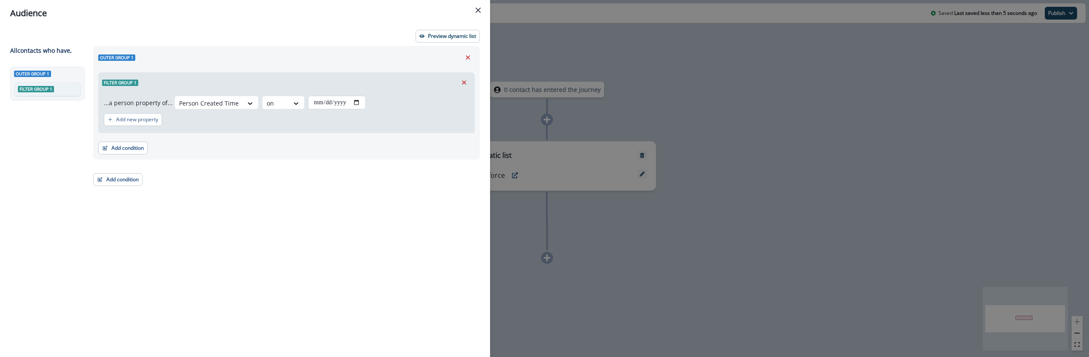
click at [334, 96] on input "date" at bounding box center [337, 103] width 58 height 14
click at [351, 102] on input "date" at bounding box center [337, 103] width 58 height 14
click at [358, 102] on input "date" at bounding box center [337, 103] width 58 height 14
type input "**********"
drag, startPoint x: 367, startPoint y: 231, endPoint x: 378, endPoint y: 222, distance: 14.5
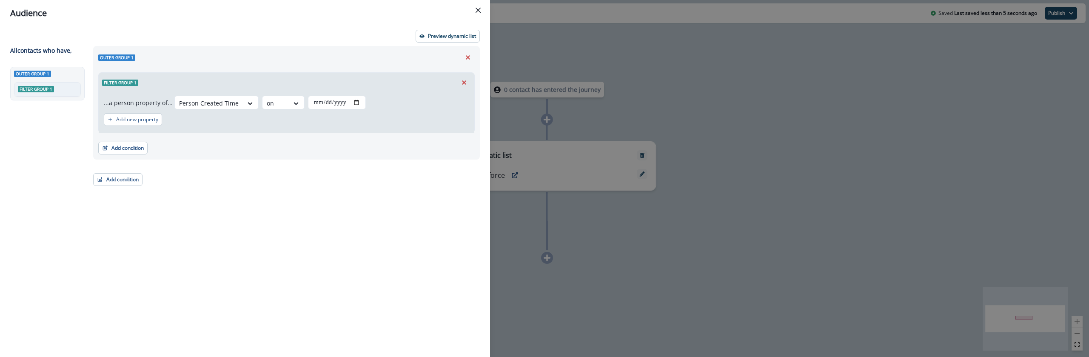
click at [378, 222] on div "**********" at bounding box center [284, 186] width 392 height 280
click at [239, 105] on div at bounding box center [209, 103] width 60 height 11
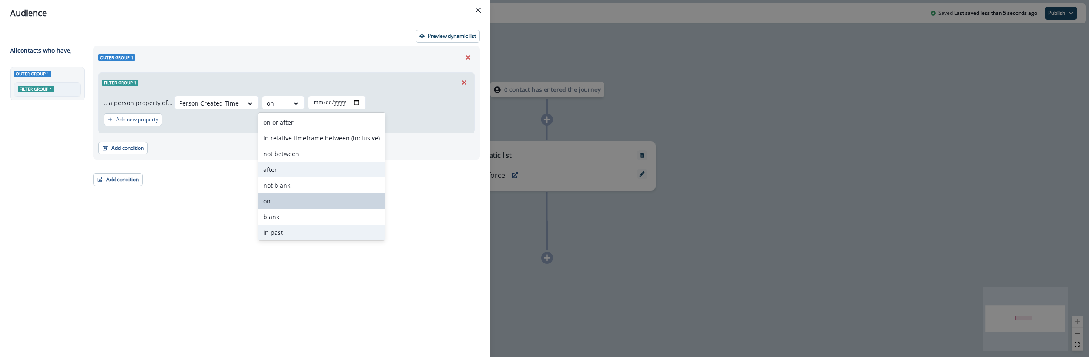
scroll to position [65, 0]
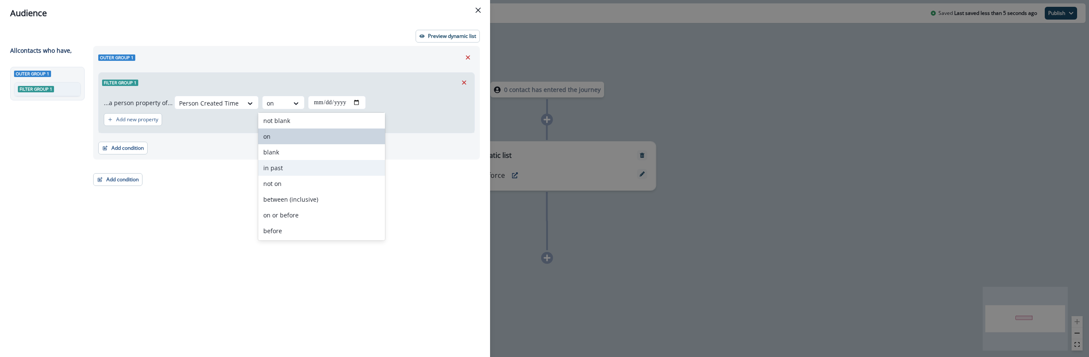
click at [294, 170] on div "in past" at bounding box center [321, 168] width 127 height 16
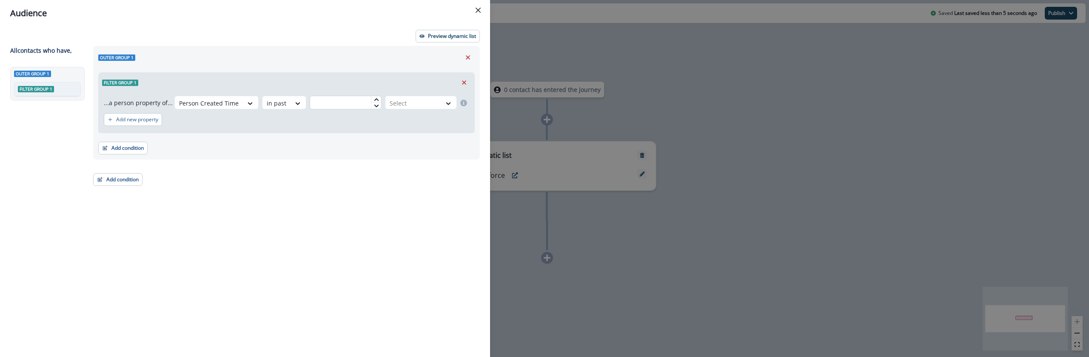
click at [354, 99] on input "text" at bounding box center [346, 103] width 72 height 14
type input "*"
click at [411, 103] on div at bounding box center [413, 103] width 47 height 11
click at [411, 122] on div "day(s)" at bounding box center [420, 122] width 74 height 16
click at [355, 222] on div "Outer group 1 Filter group 1 ...a person property of... Person Created Time in …" at bounding box center [284, 186] width 392 height 280
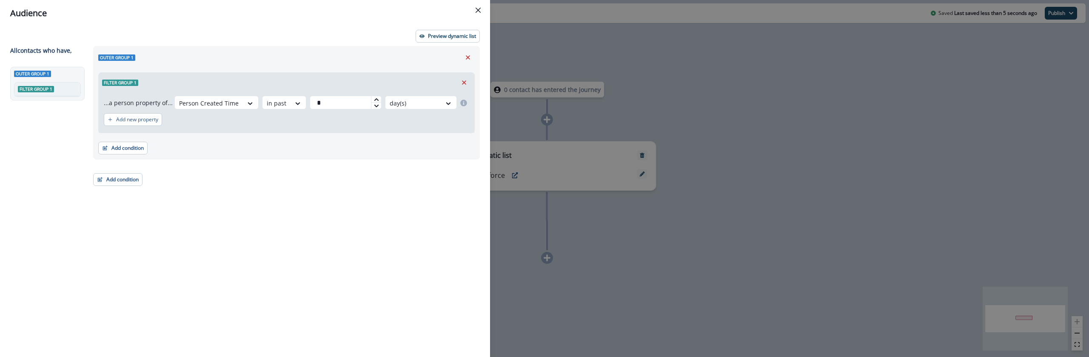
click at [589, 143] on div "Audience Preview dynamic list All contact s who have, Outer group 1 Filter grou…" at bounding box center [544, 178] width 1089 height 357
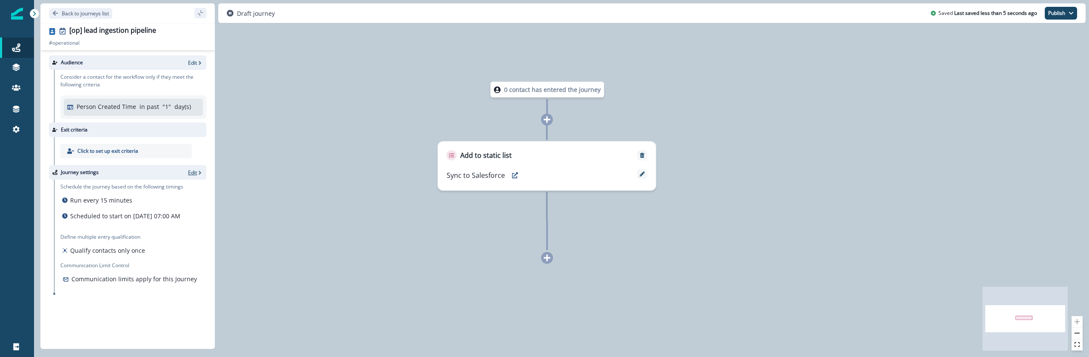
click at [195, 172] on p "Edit" at bounding box center [192, 172] width 9 height 7
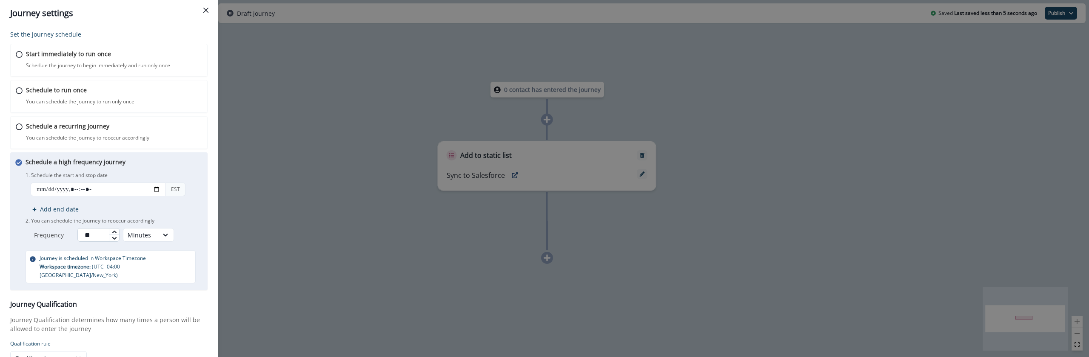
click at [102, 235] on input "**" at bounding box center [98, 235] width 42 height 14
type input "*"
click at [157, 228] on div "Minutes" at bounding box center [148, 235] width 51 height 14
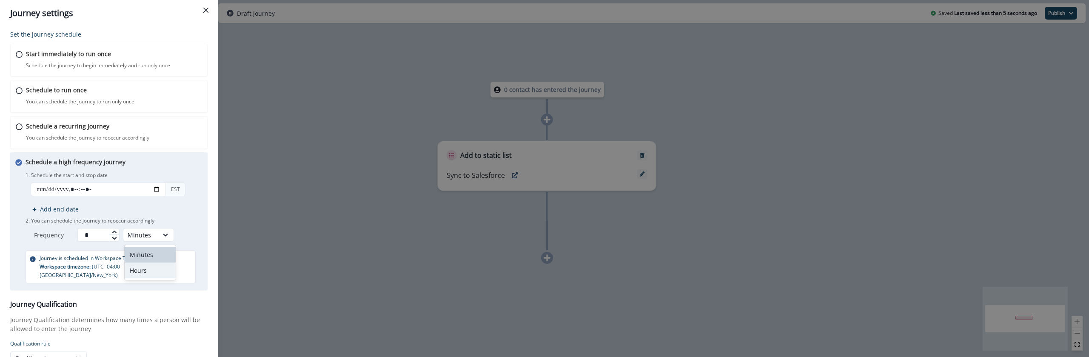
click at [160, 266] on div "Hours" at bounding box center [150, 271] width 51 height 16
click at [179, 214] on div "1. Schedule the start and stop date EST Add end date 2. You can schedule the jo…" at bounding box center [114, 206] width 177 height 72
click at [263, 202] on div "Journey settings Set the journey schedule Start immediately to run once Schedul…" at bounding box center [544, 178] width 1089 height 357
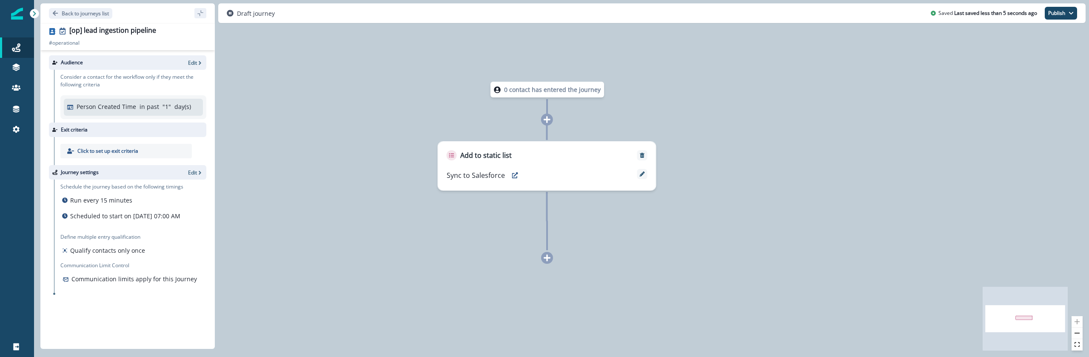
click at [203, 173] on div "Journey settings Edit" at bounding box center [127, 172] width 157 height 14
click at [200, 173] on icon "button" at bounding box center [200, 173] width 3 height 4
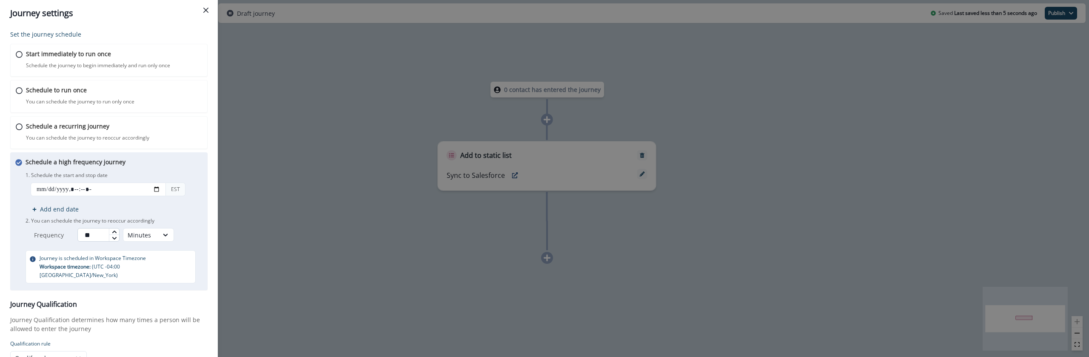
click at [107, 235] on input "**" at bounding box center [98, 235] width 42 height 14
click at [107, 234] on input "**" at bounding box center [98, 235] width 42 height 14
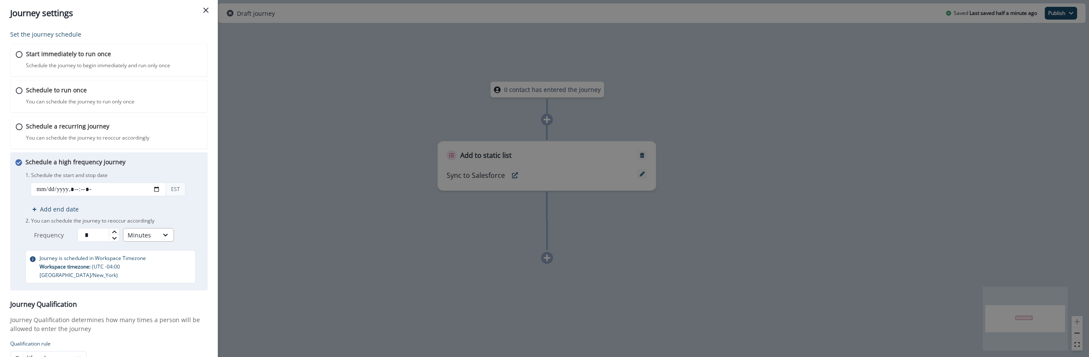
type input "*"
click at [141, 236] on div "Minutes" at bounding box center [141, 235] width 26 height 9
click at [144, 268] on div "Hours" at bounding box center [150, 271] width 51 height 16
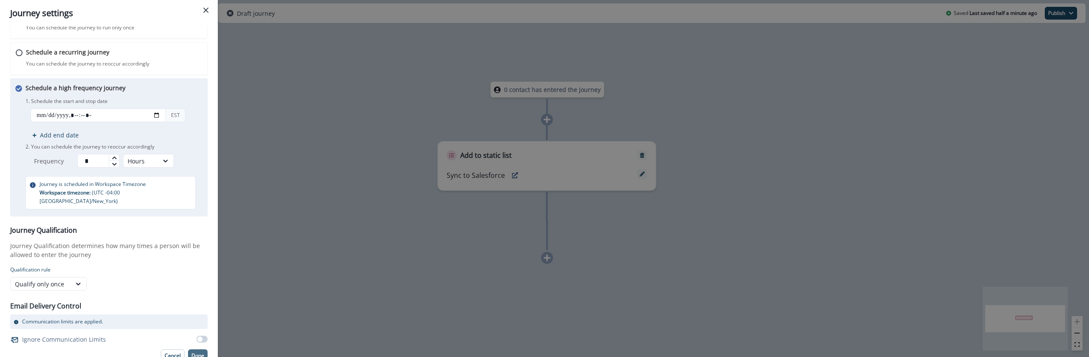
click at [200, 353] on p "Done" at bounding box center [197, 356] width 13 height 6
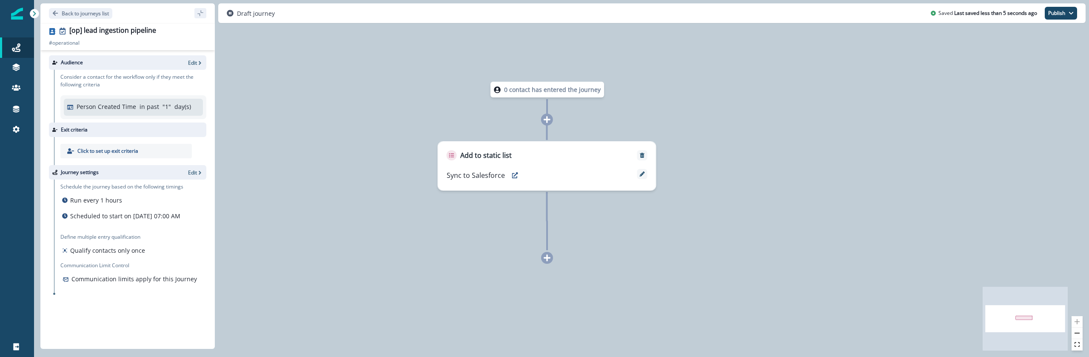
click at [1055, 6] on div "Draft journey Saved Last saved less than 5 seconds ago Publish as active journe…" at bounding box center [652, 13] width 868 height 20
click at [1056, 13] on button "Publish" at bounding box center [1061, 13] width 32 height 13
click at [1022, 37] on button "as active journey" at bounding box center [1029, 34] width 94 height 15
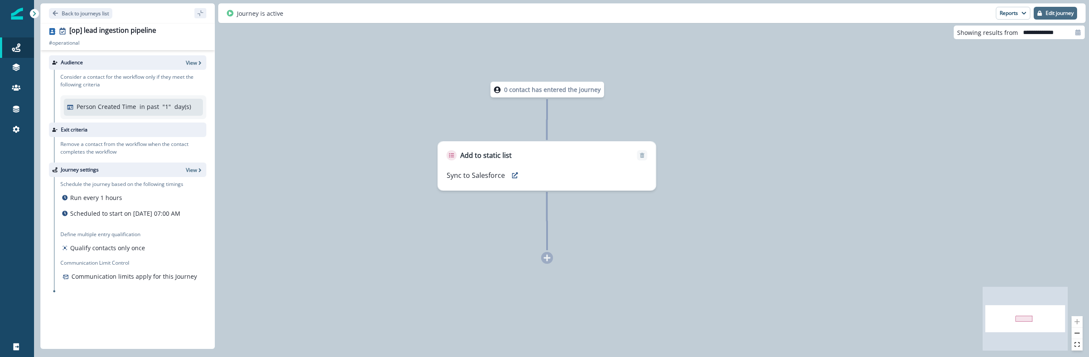
click at [1053, 16] on p "Edit journey" at bounding box center [1060, 13] width 28 height 6
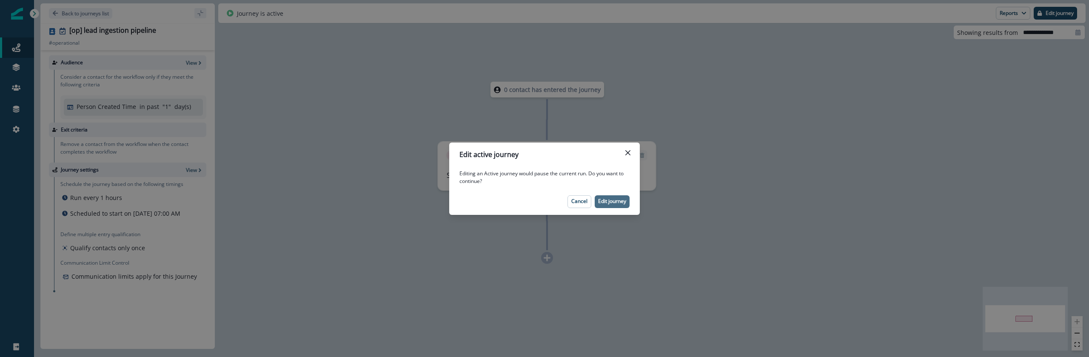
click at [615, 203] on p "Edit journey" at bounding box center [612, 201] width 28 height 6
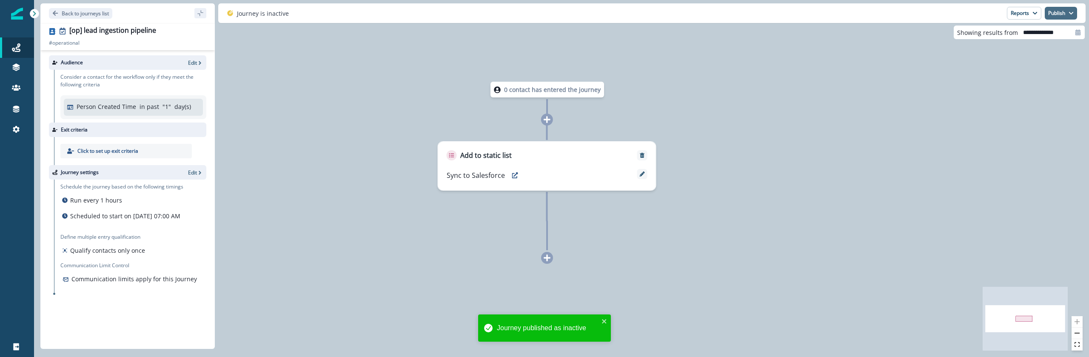
click at [1064, 10] on button "Publish" at bounding box center [1061, 13] width 32 height 13
click at [876, 147] on div "0 contact has entered the journey Add to static list Sync to Salesforce" at bounding box center [561, 178] width 1055 height 357
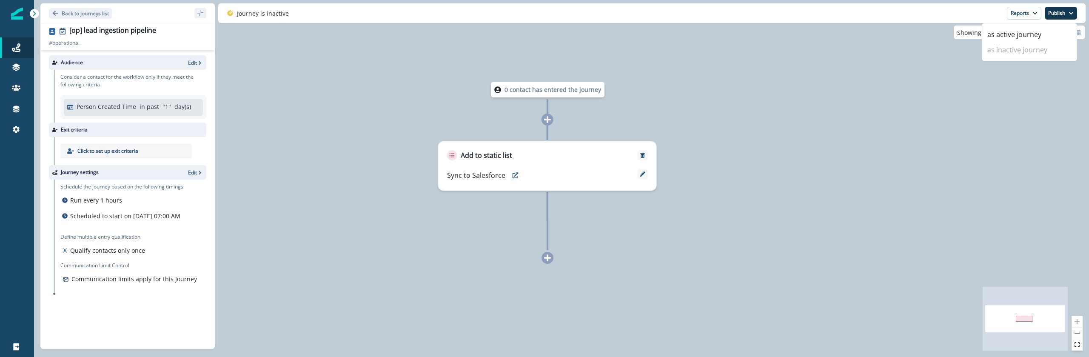
click at [876, 147] on div "0 contact has entered the journey Add to static list Sync to Salesforce" at bounding box center [561, 178] width 1055 height 357
click at [203, 16] on icon "sidebar collapse toggle" at bounding box center [200, 13] width 7 height 7
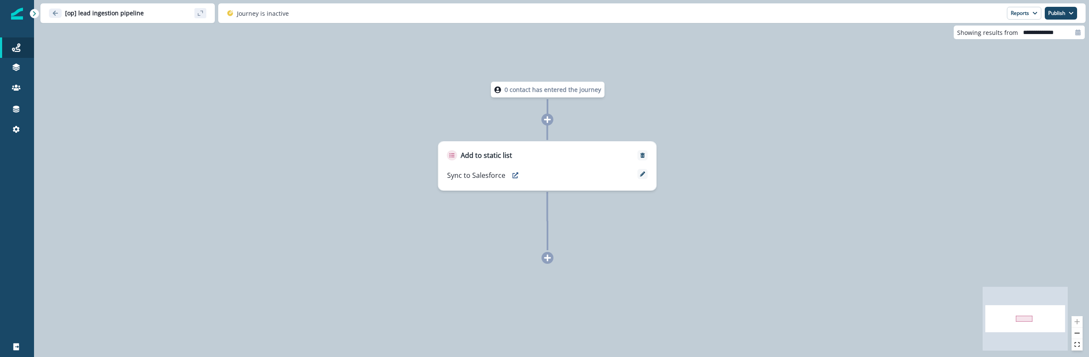
click at [203, 16] on icon "sidebar collapse toggle" at bounding box center [200, 13] width 7 height 7
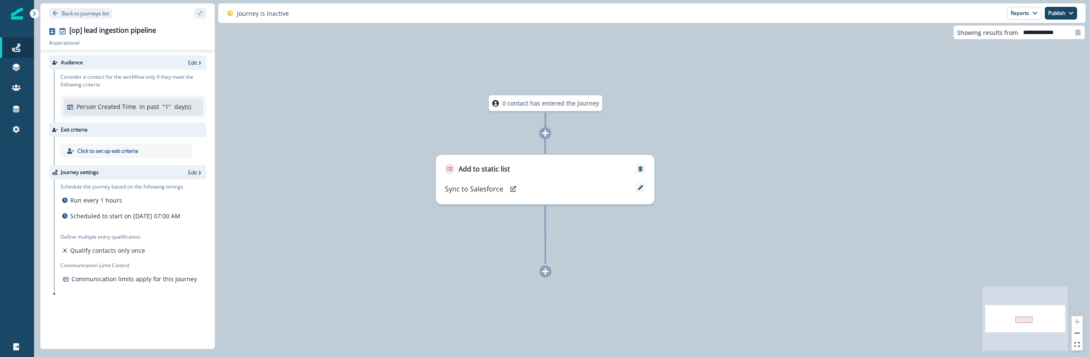
click at [531, 103] on p "0 contact has entered the journey" at bounding box center [550, 103] width 97 height 9
click at [62, 19] on div "Back to journeys list" at bounding box center [127, 13] width 174 height 20
click at [64, 17] on button "Back to journeys list" at bounding box center [80, 13] width 63 height 11
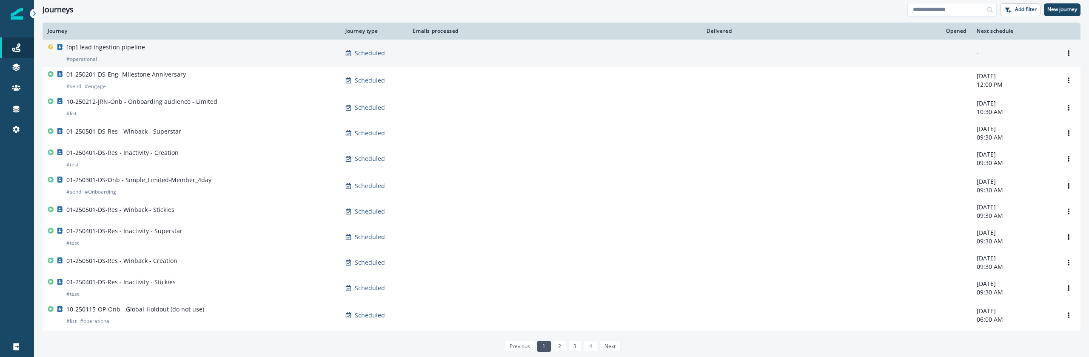
click at [133, 51] on p "[op] lead ingestion pipeline" at bounding box center [105, 47] width 79 height 9
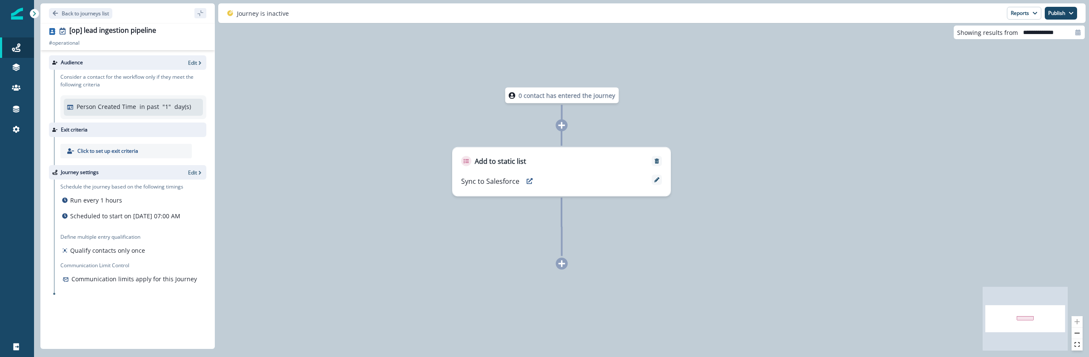
click at [522, 98] on p "0 contact has entered the journey" at bounding box center [567, 95] width 97 height 9
click at [188, 64] on p "Edit" at bounding box center [192, 62] width 9 height 7
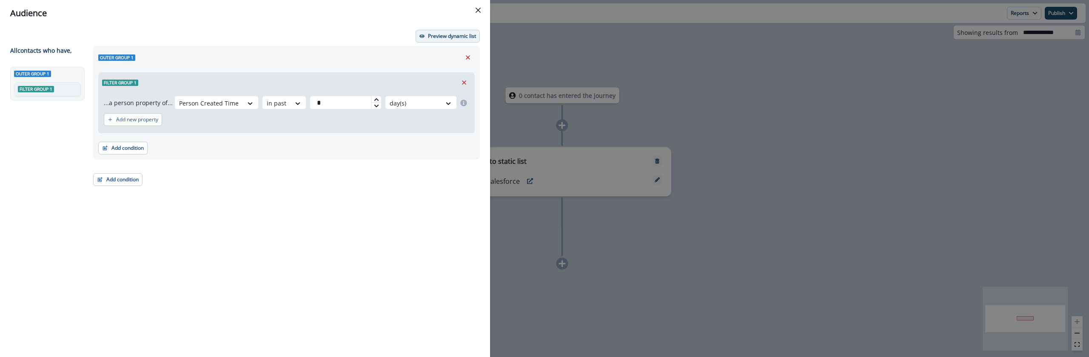
click at [465, 33] on p "Preview dynamic list" at bounding box center [452, 36] width 48 height 6
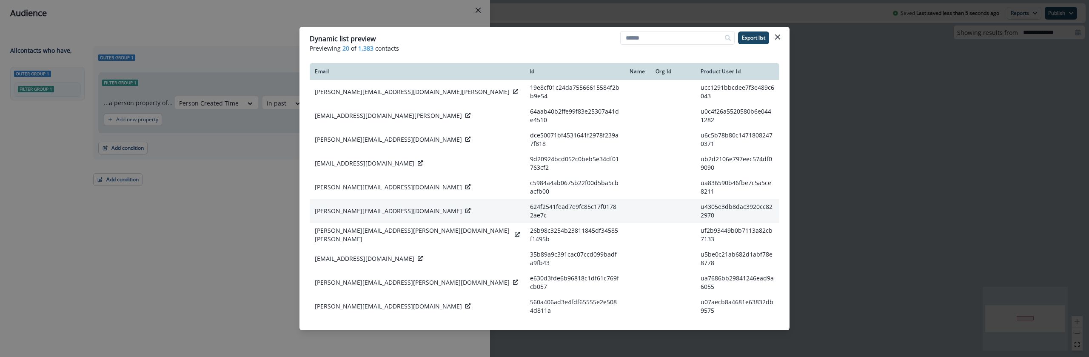
click at [465, 208] on icon at bounding box center [467, 210] width 5 height 5
click at [244, 235] on div "Dynamic list preview Previewing 20 of 1,383 contacts Export list Email Id Name …" at bounding box center [544, 178] width 1089 height 357
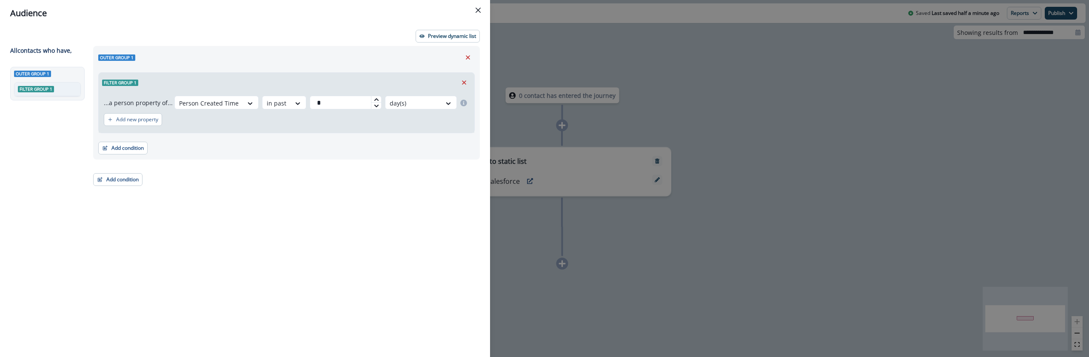
click at [661, 216] on div "Audience Preview dynamic list All contact s who have, Outer group 1 Filter grou…" at bounding box center [544, 178] width 1089 height 357
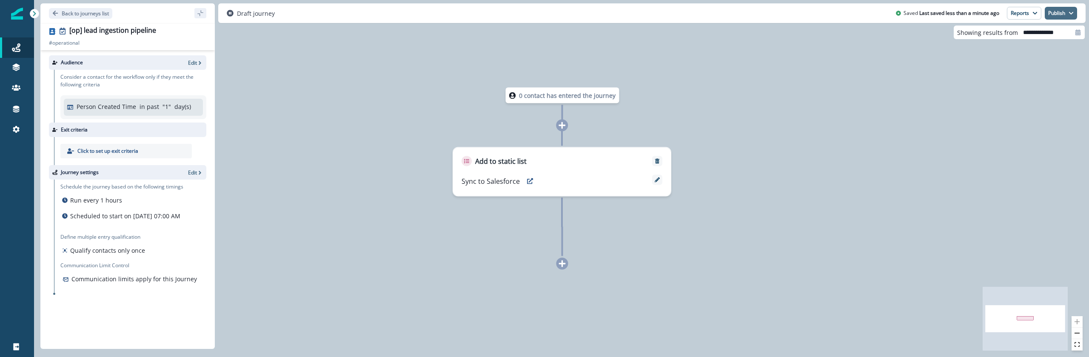
click at [1058, 17] on button "Publish" at bounding box center [1061, 13] width 32 height 13
click at [1042, 34] on button "as active journey" at bounding box center [1029, 34] width 94 height 15
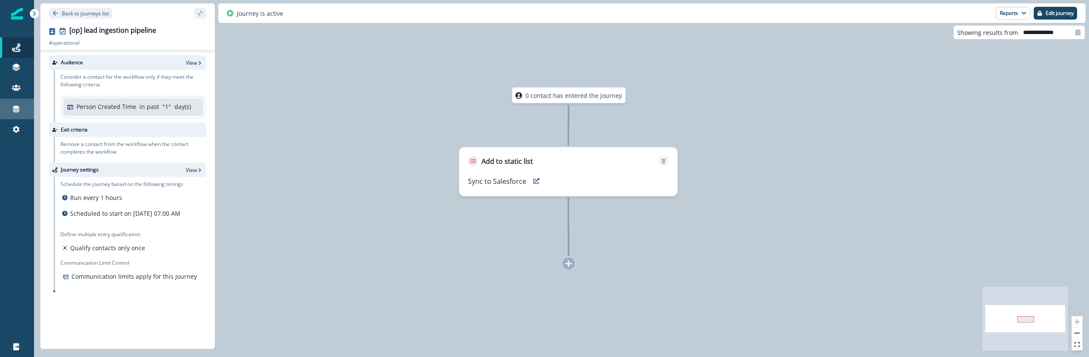
click at [13, 108] on icon at bounding box center [16, 109] width 9 height 9
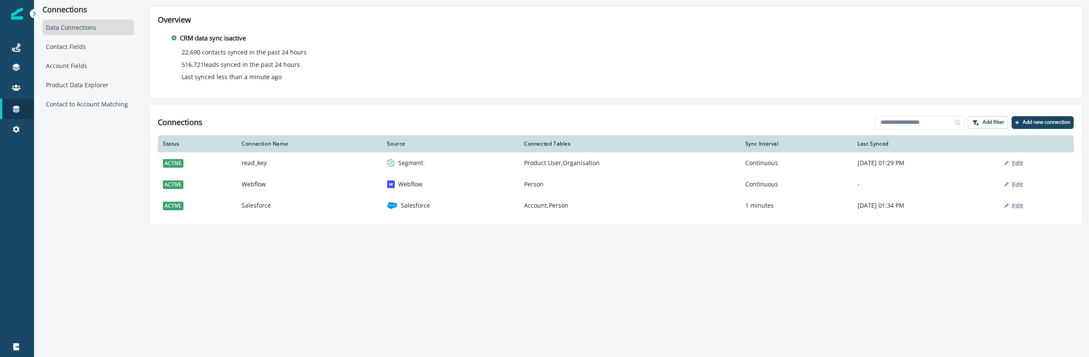
click at [316, 200] on td "Salesforce" at bounding box center [310, 205] width 146 height 21
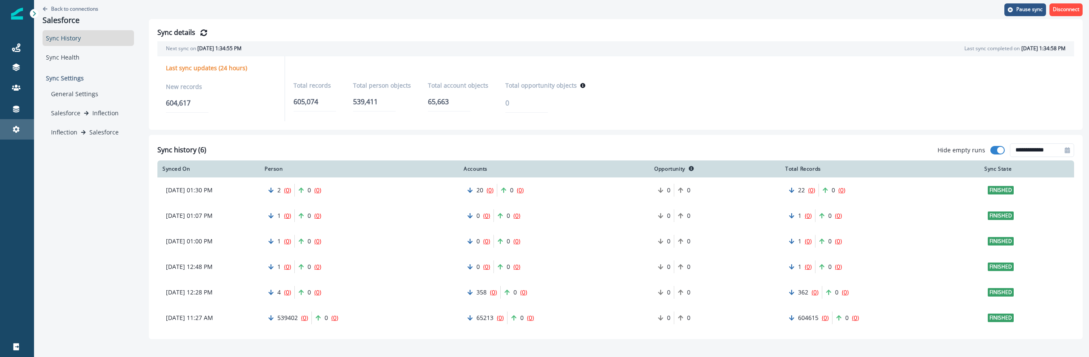
click at [14, 122] on link "Settings" at bounding box center [17, 129] width 34 height 20
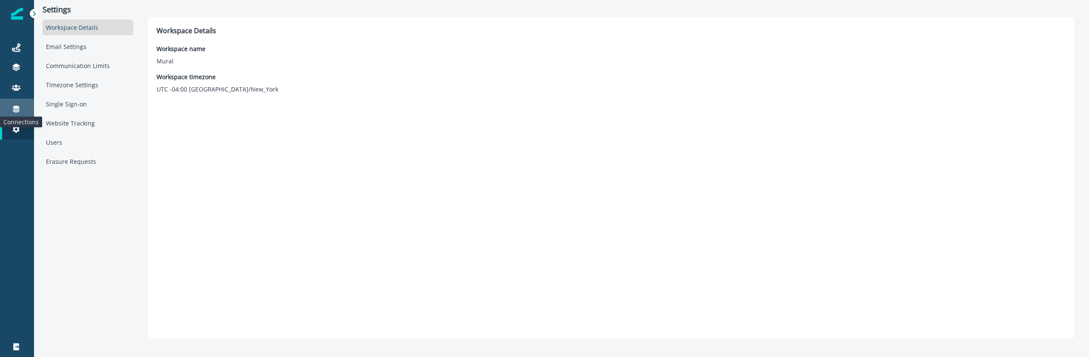
click at [16, 110] on icon at bounding box center [16, 109] width 6 height 7
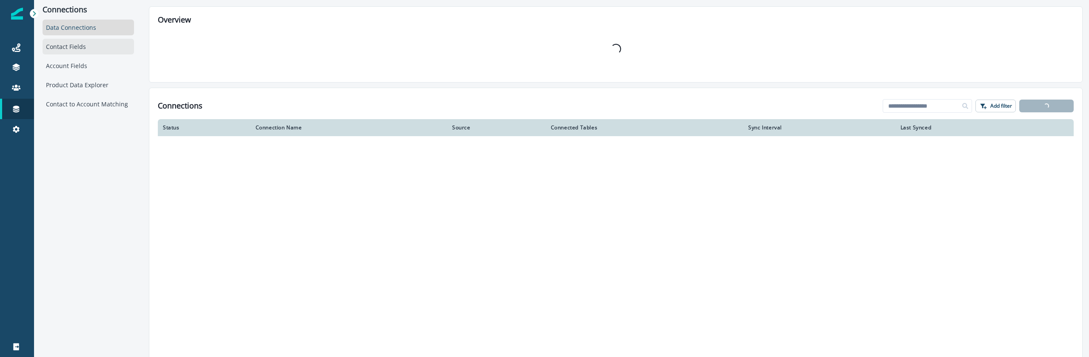
click at [71, 46] on div "Contact Fields" at bounding box center [88, 47] width 91 height 16
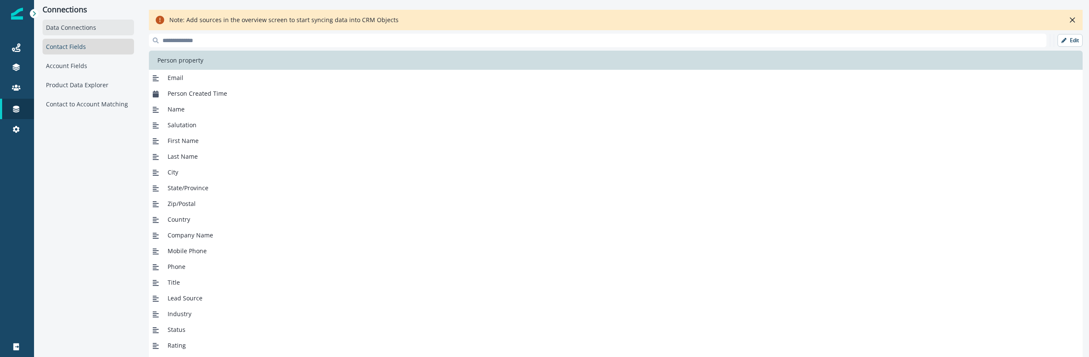
click at [84, 28] on div "Data Connections" at bounding box center [88, 28] width 91 height 16
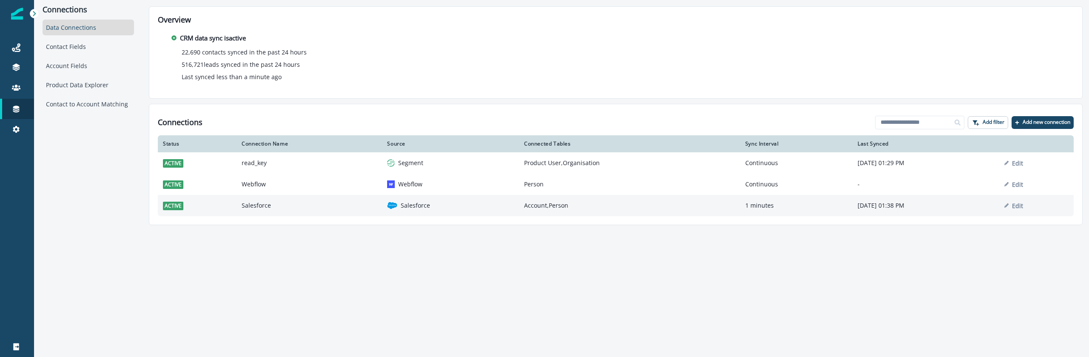
click at [453, 211] on td "Salesforce" at bounding box center [450, 205] width 137 height 21
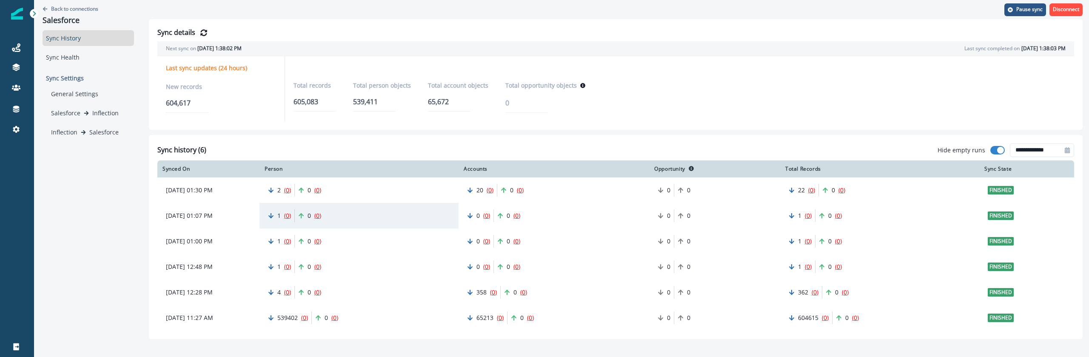
click at [338, 216] on div "1 ( 0 ) 0 ( 0 )" at bounding box center [359, 216] width 199 height 26
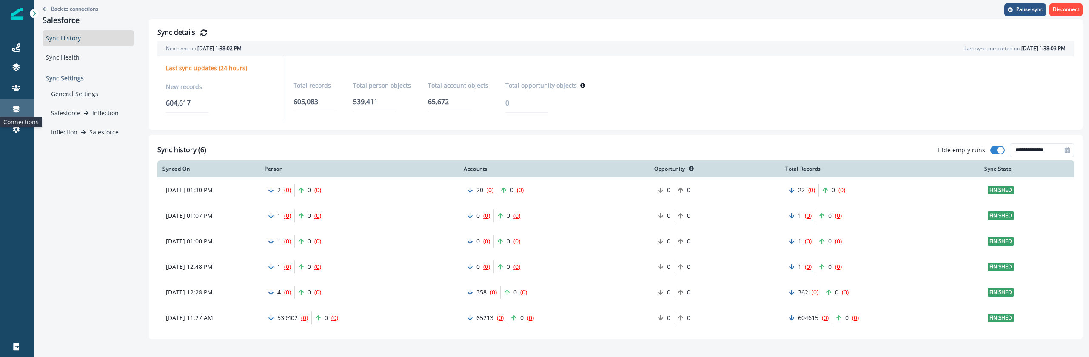
click at [13, 109] on icon at bounding box center [16, 109] width 9 height 9
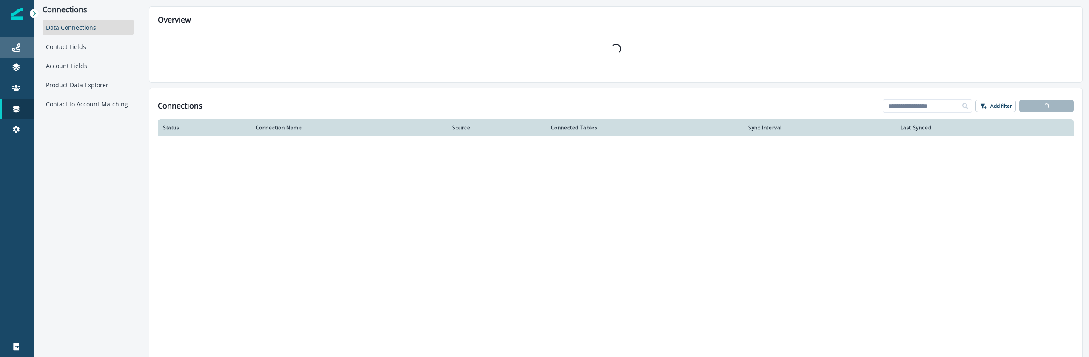
click at [23, 47] on div "Journeys" at bounding box center [16, 48] width 27 height 10
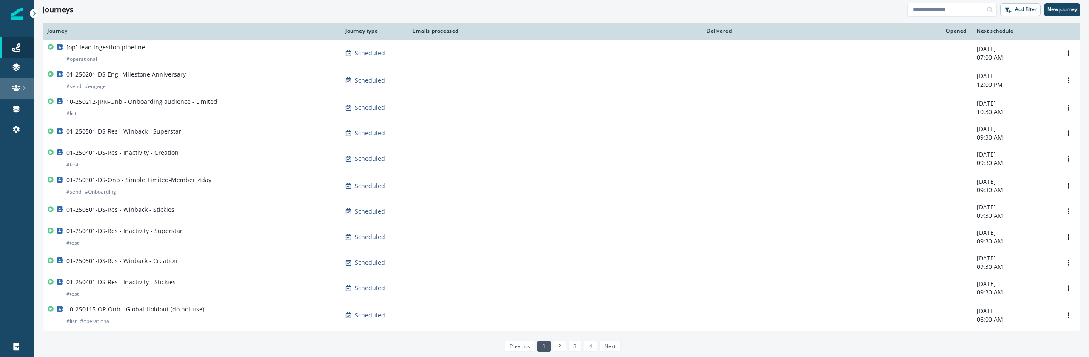
click at [20, 92] on link at bounding box center [17, 88] width 34 height 20
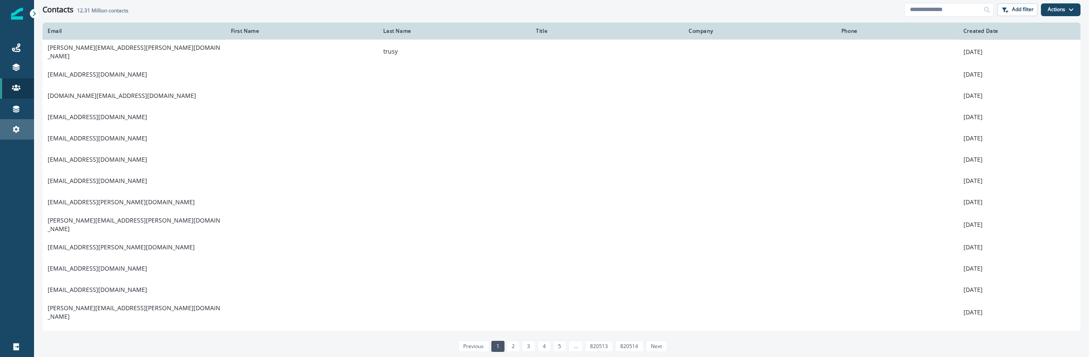
click at [24, 127] on div "Settings" at bounding box center [16, 129] width 27 height 10
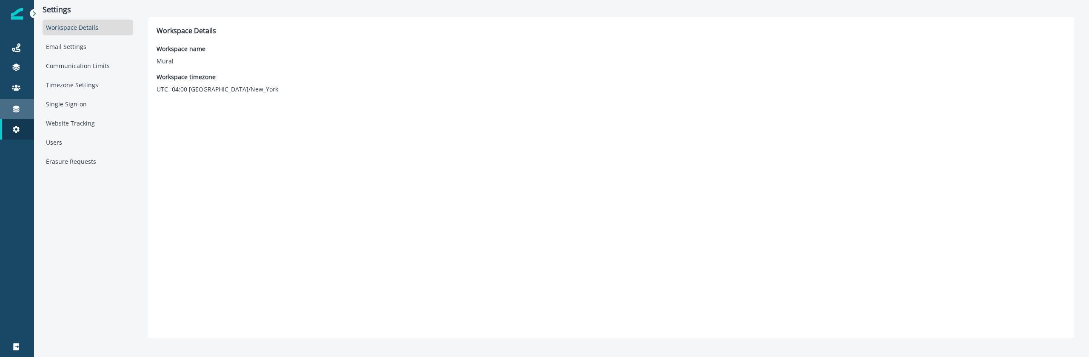
click at [25, 113] on div "Connections" at bounding box center [16, 109] width 27 height 10
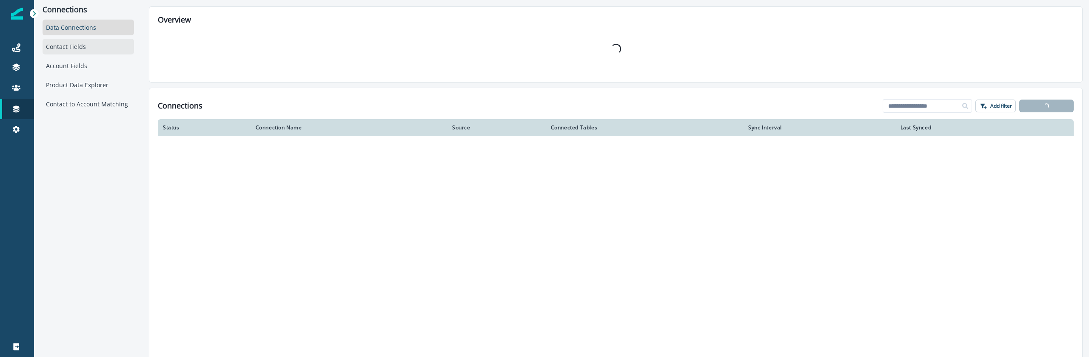
click at [77, 51] on div "Contact Fields" at bounding box center [88, 47] width 91 height 16
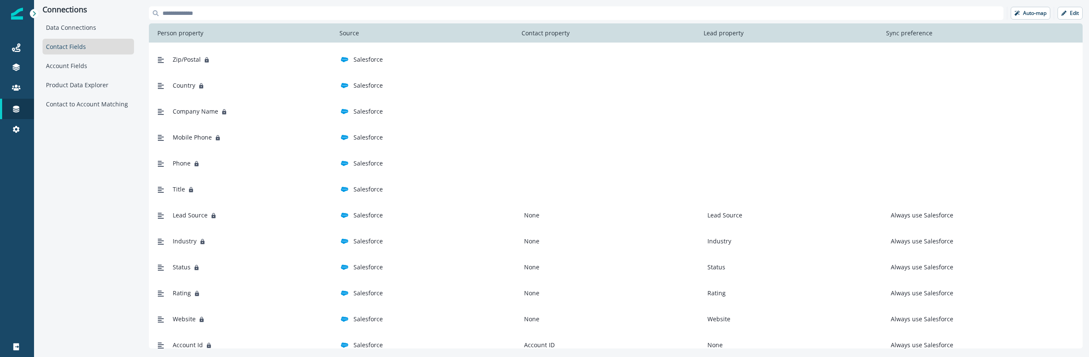
scroll to position [212, 0]
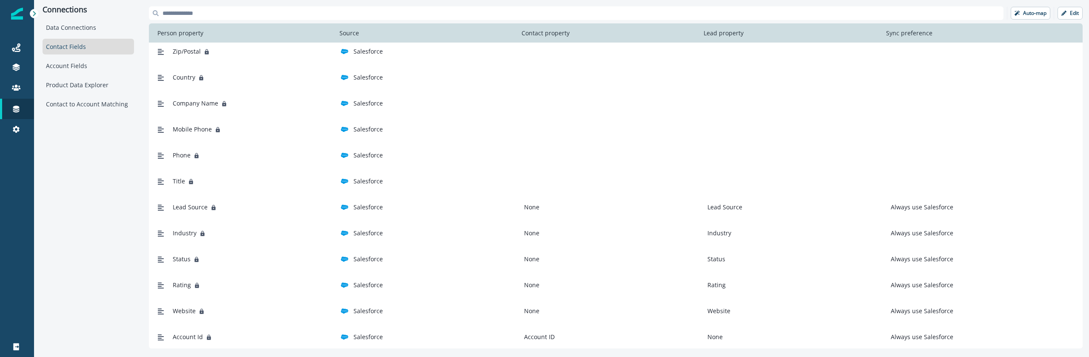
click at [103, 183] on div "Connections Data Connections Contact Fields Account Fields Product Data Explore…" at bounding box center [88, 177] width 108 height 355
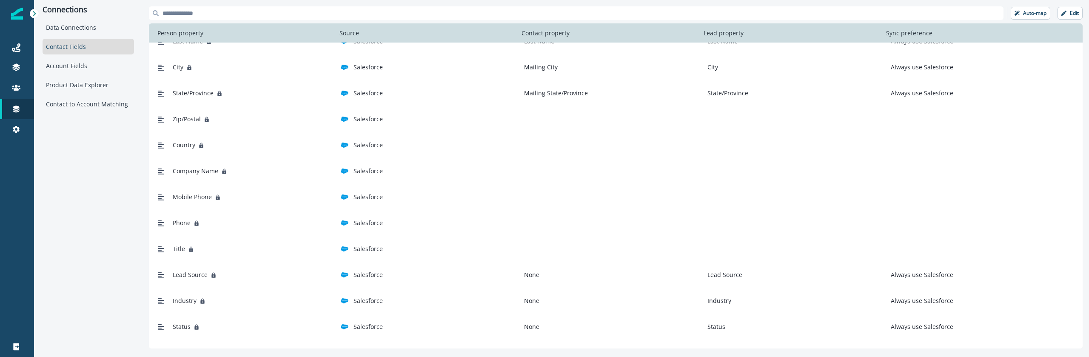
scroll to position [0, 0]
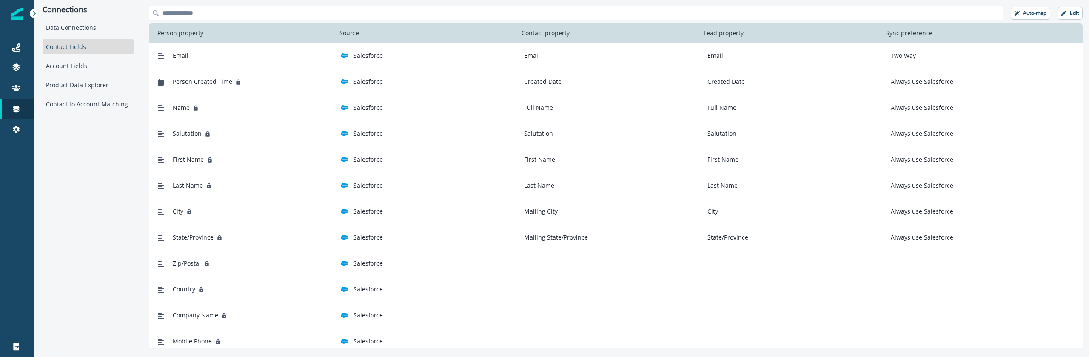
click at [95, 85] on div "Product Data Explorer" at bounding box center [88, 85] width 91 height 16
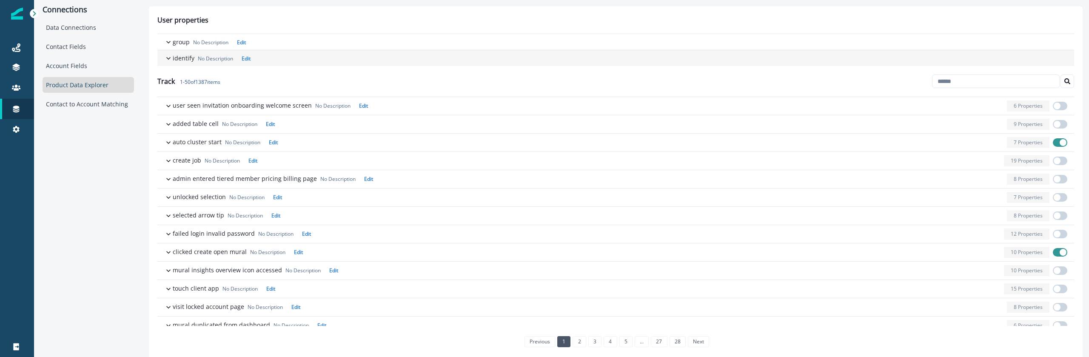
click at [186, 57] on p "identify" at bounding box center [184, 58] width 22 height 9
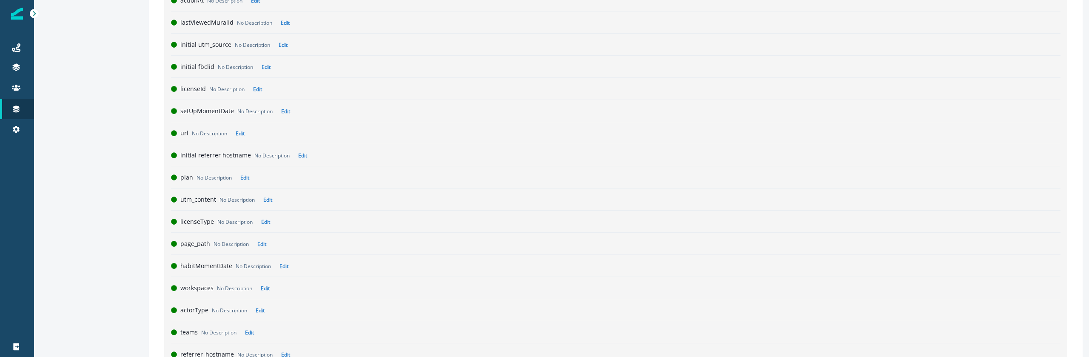
scroll to position [6621, 0]
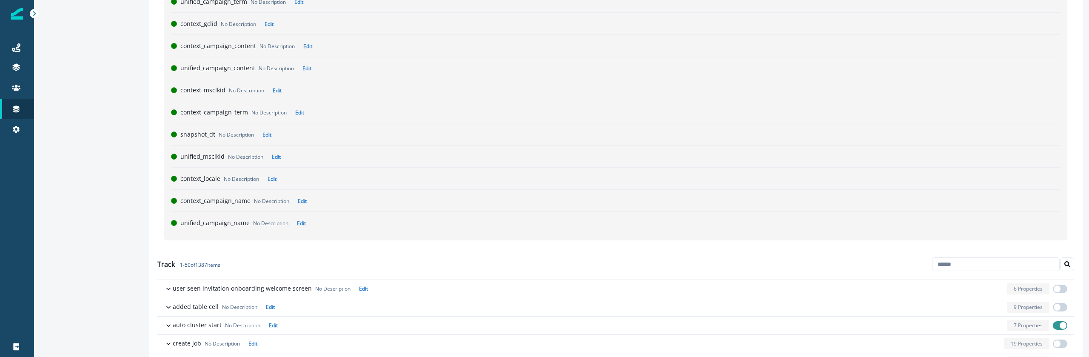
click at [429, 176] on div "context_locale No Description Edit" at bounding box center [620, 178] width 880 height 9
click at [197, 173] on div "context_locale No Description Edit" at bounding box center [616, 178] width 890 height 15
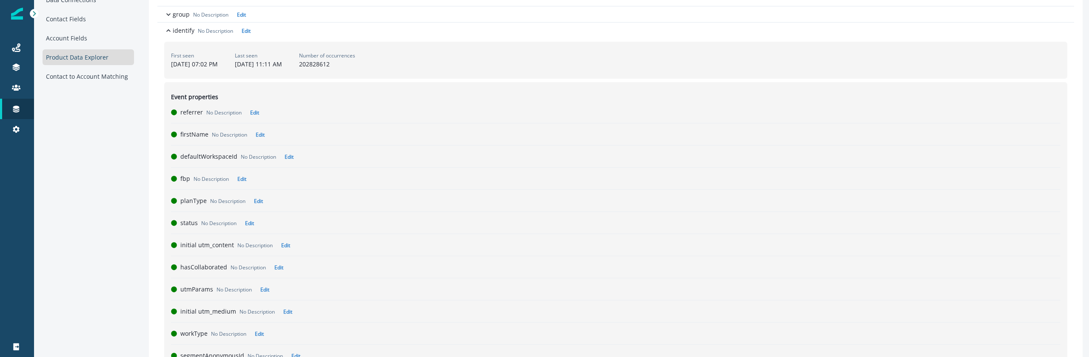
scroll to position [0, 0]
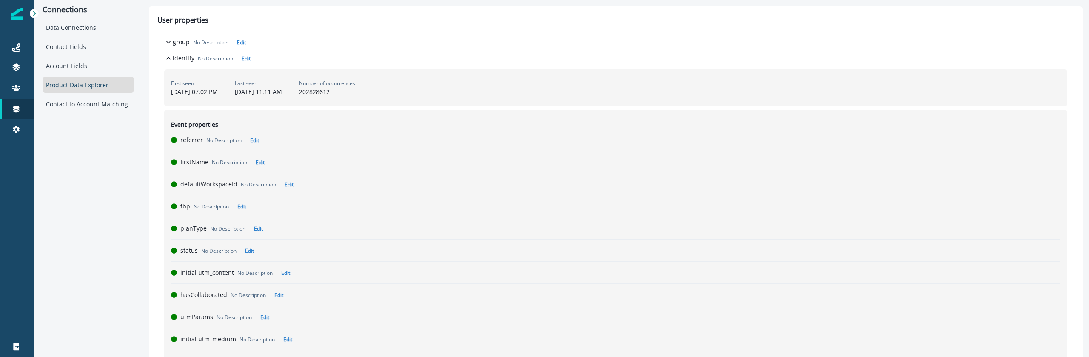
click at [66, 37] on div "Data Connections Contact Fields Account Fields Product Data Explorer Contact to…" at bounding box center [88, 66] width 91 height 92
click at [66, 25] on div "Data Connections" at bounding box center [88, 28] width 91 height 16
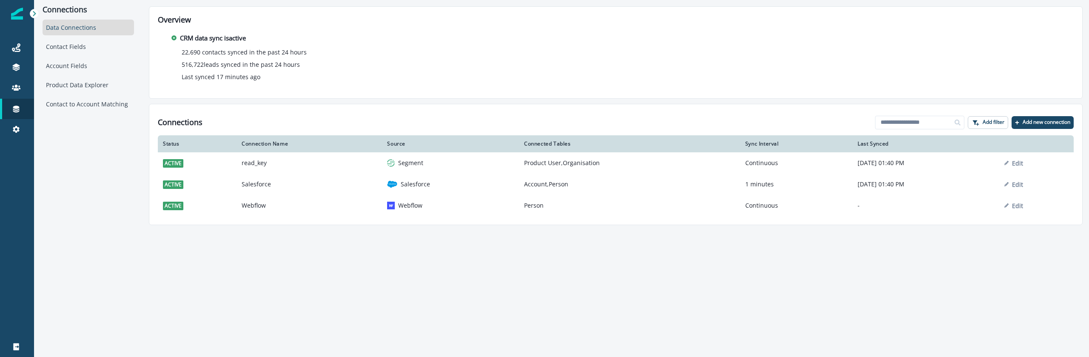
click at [366, 280] on div "Connections Data Connections Contact Fields Account Fields Product Data Explore…" at bounding box center [561, 178] width 1055 height 357
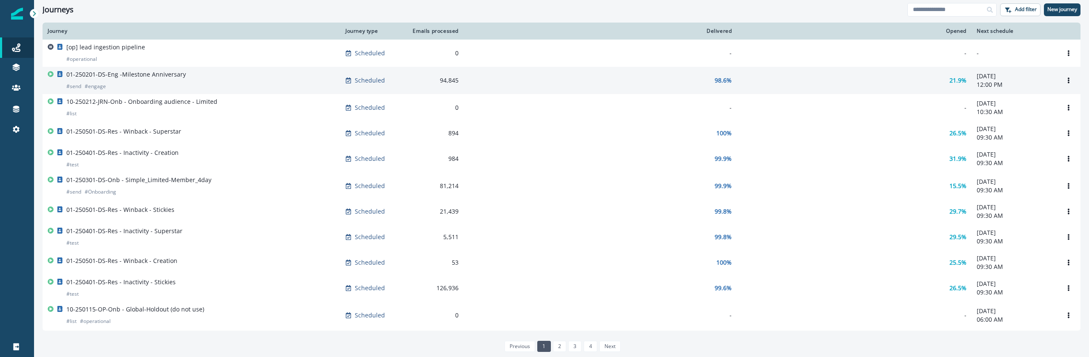
click at [156, 72] on p "01-250201-DS-Eng -Milestone Anniversary" at bounding box center [126, 74] width 120 height 9
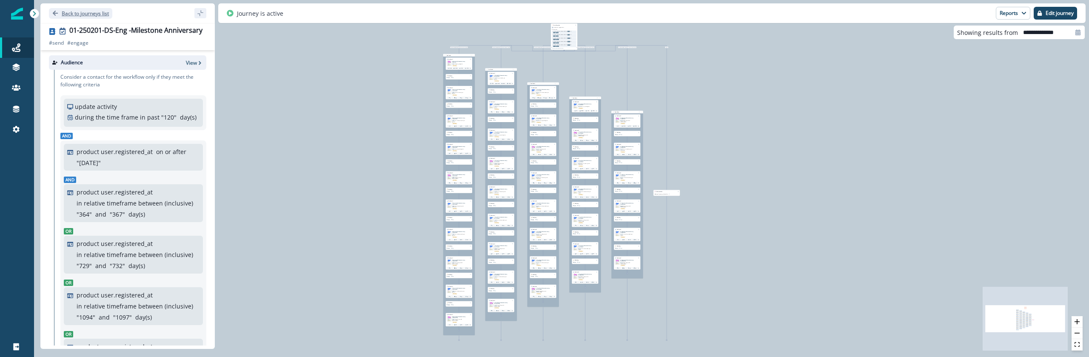
click at [51, 11] on button "Back to journeys list" at bounding box center [80, 13] width 63 height 11
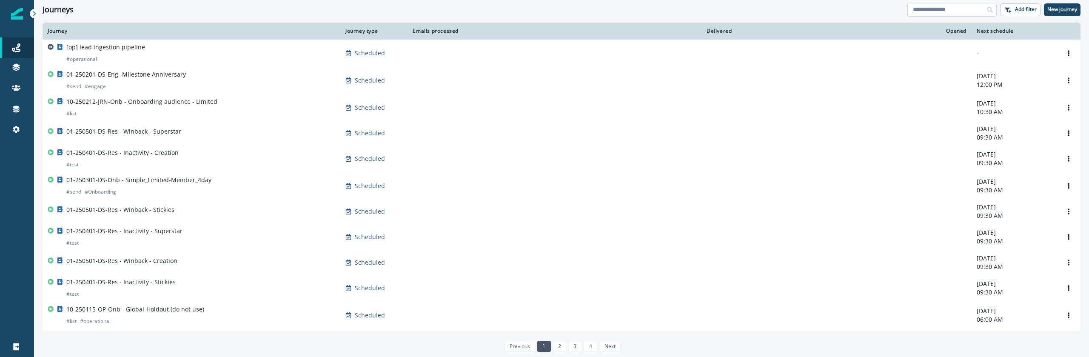
click at [944, 11] on input at bounding box center [952, 10] width 89 height 14
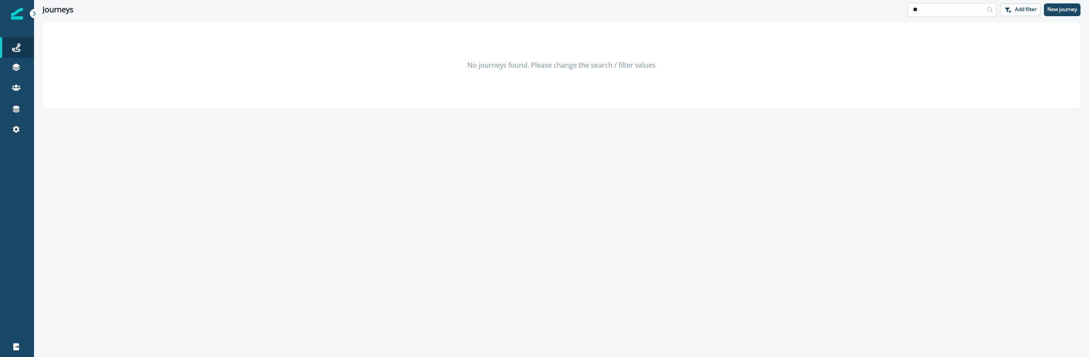
type input "*"
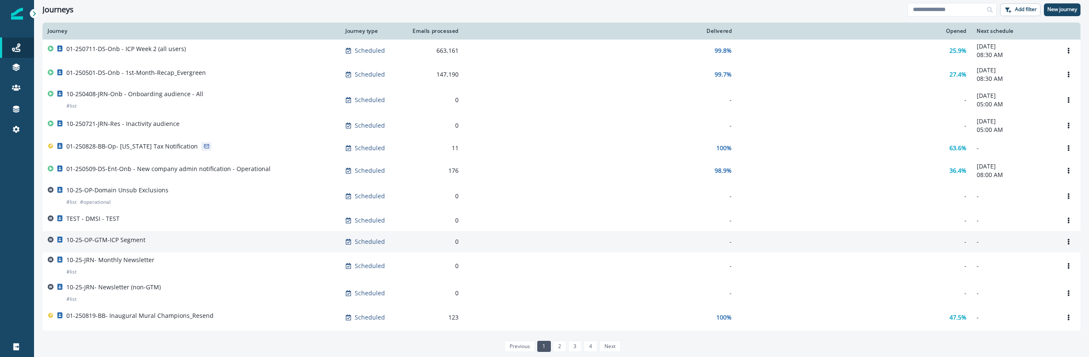
scroll to position [289, 0]
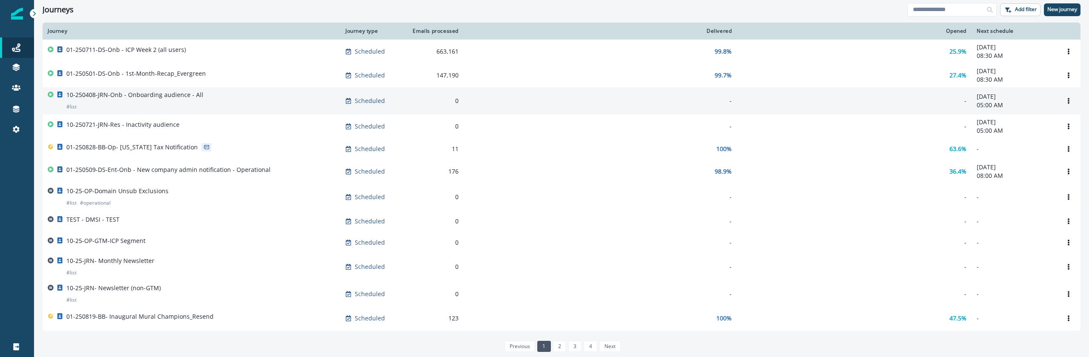
click at [148, 99] on p "10-250408-JRN-Onb - Onboarding audience - All" at bounding box center [134, 95] width 137 height 9
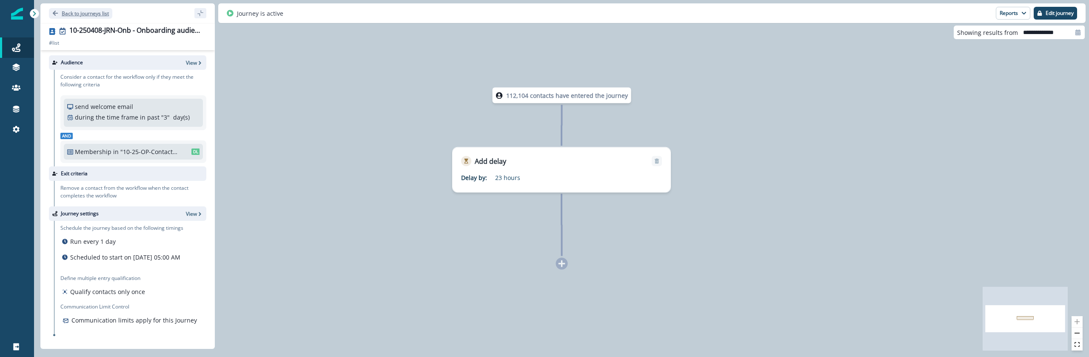
click at [67, 13] on p "Back to journeys list" at bounding box center [85, 13] width 47 height 7
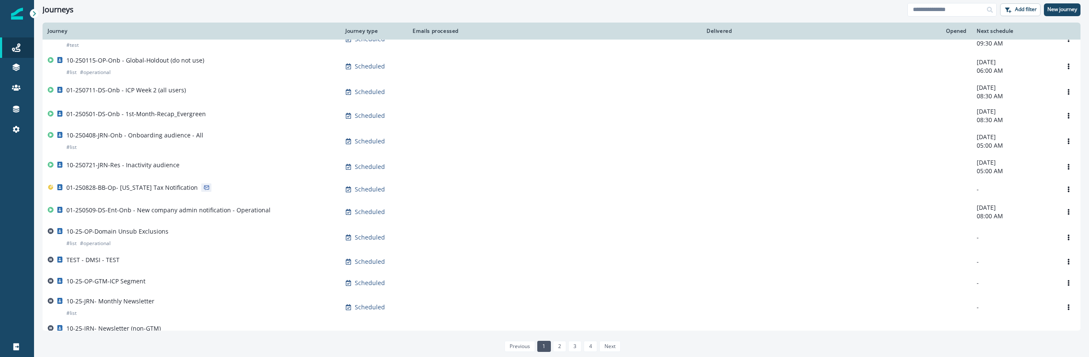
scroll to position [451, 0]
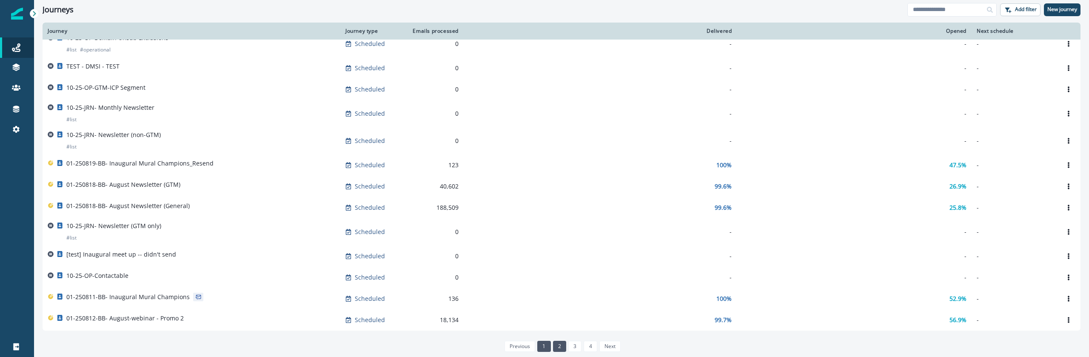
click at [560, 347] on link "2" at bounding box center [559, 346] width 13 height 11
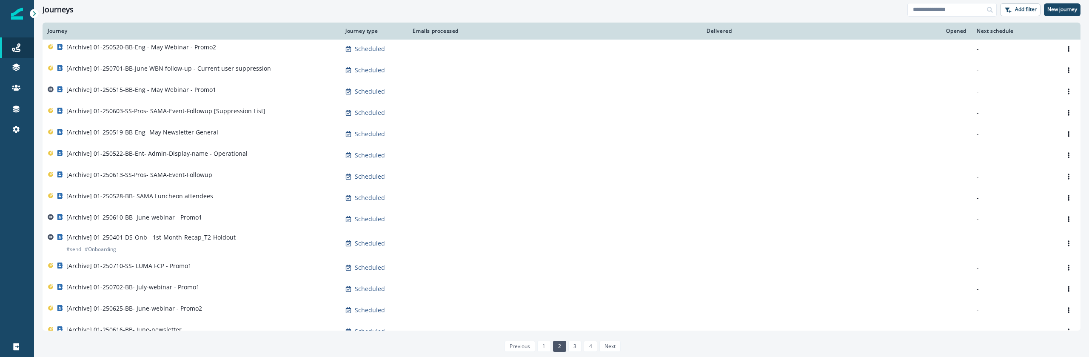
scroll to position [360, 0]
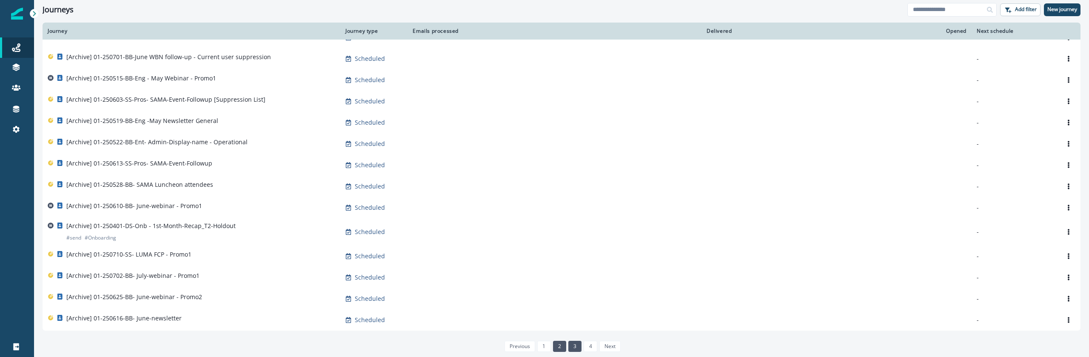
click at [571, 346] on link "3" at bounding box center [574, 346] width 13 height 11
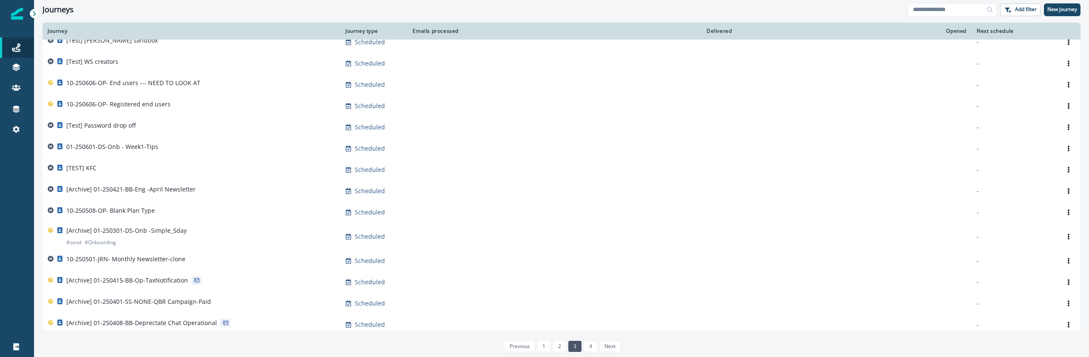
scroll to position [399, 0]
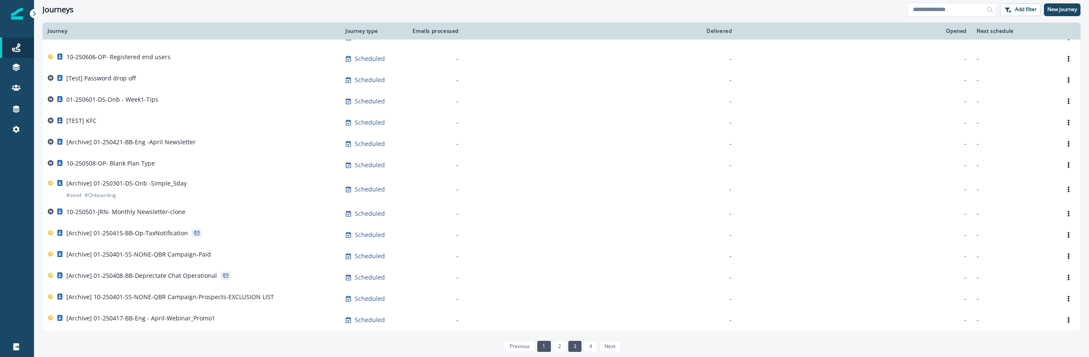
click at [545, 346] on link "1" at bounding box center [543, 346] width 13 height 11
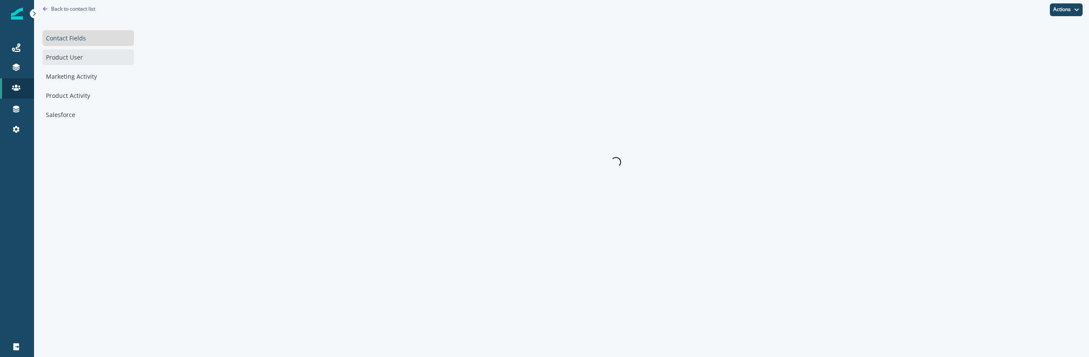
click at [94, 53] on div "Product User" at bounding box center [88, 57] width 91 height 16
